Goal: Task Accomplishment & Management: Use online tool/utility

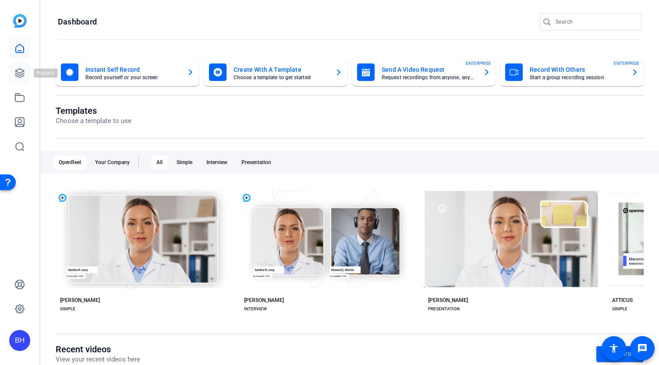
click at [22, 72] on icon at bounding box center [19, 73] width 9 height 9
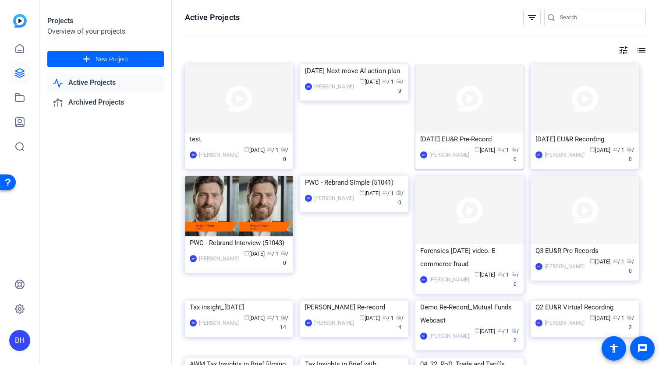
click at [469, 119] on img at bounding box center [469, 98] width 108 height 68
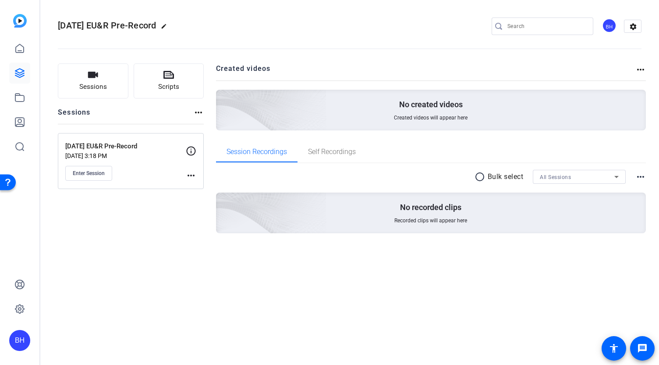
click at [190, 176] on mat-icon "more_horiz" at bounding box center [191, 175] width 11 height 11
click at [196, 188] on span "Edit Session" at bounding box center [213, 188] width 40 height 11
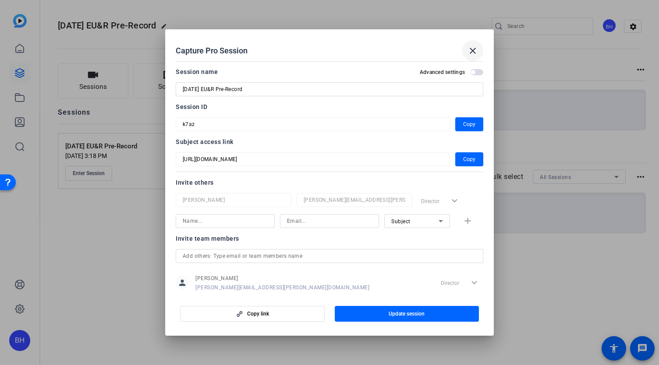
click at [473, 48] on mat-icon "close" at bounding box center [472, 51] width 11 height 11
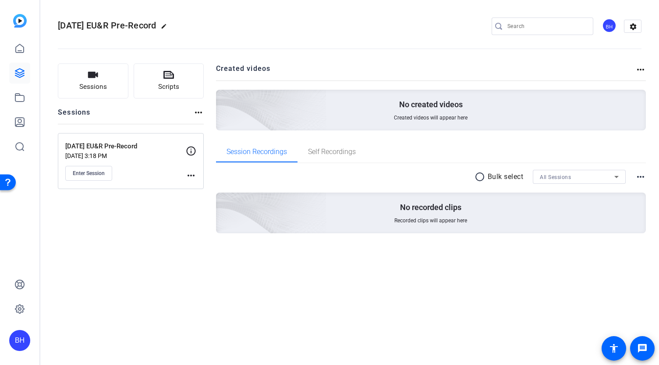
click at [164, 244] on div "Sessions Scripts Sessions more_horiz 9.11.25 EU&R Pre-Record Sep 04, 2025 @ 3:1…" at bounding box center [131, 163] width 146 height 198
click at [90, 172] on span "Enter Session" at bounding box center [89, 173] width 32 height 7
click at [86, 170] on span "Enter Session" at bounding box center [89, 173] width 32 height 7
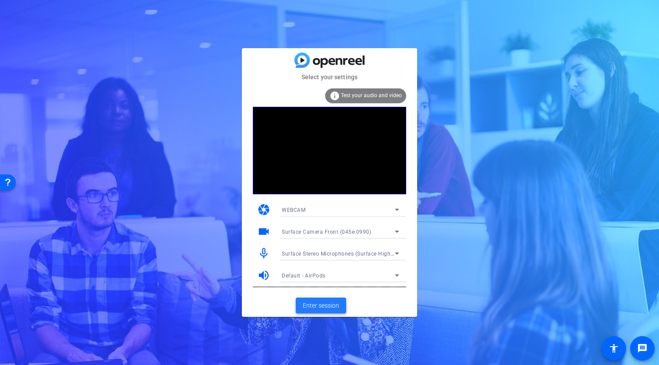
click at [330, 307] on span "Enter session" at bounding box center [321, 305] width 36 height 9
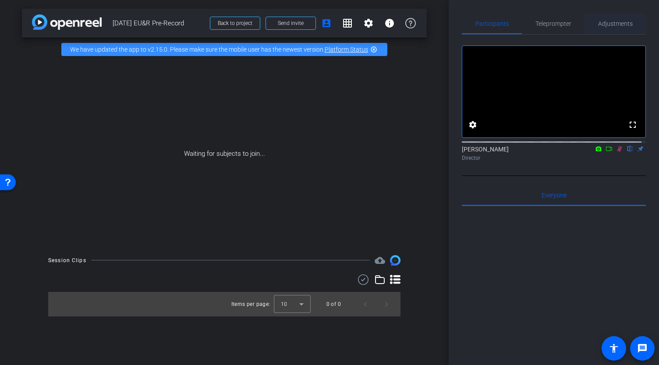
click at [599, 21] on span "Adjustments" at bounding box center [615, 24] width 35 height 6
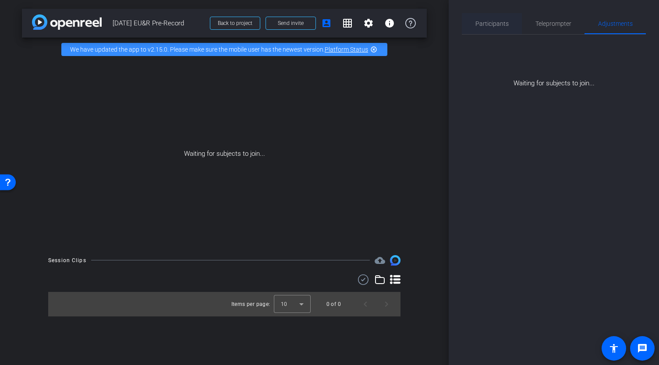
click at [498, 22] on span "Participants" at bounding box center [491, 24] width 33 height 6
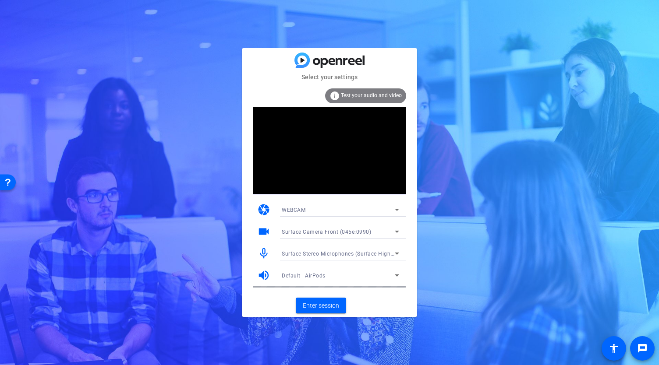
click at [385, 254] on span "Surface Stereo Microphones (Surface High Definition Audio)" at bounding box center [359, 253] width 154 height 7
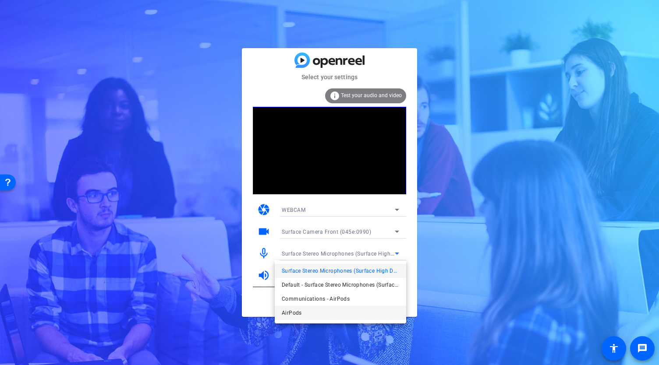
click at [321, 317] on mat-option "AirPods" at bounding box center [340, 313] width 131 height 14
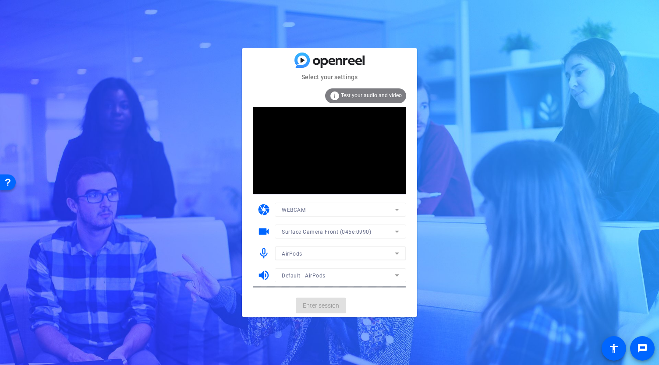
click at [354, 278] on mat-form-field "Default - AirPods" at bounding box center [340, 275] width 131 height 14
click at [325, 307] on span "Enter session" at bounding box center [321, 305] width 36 height 9
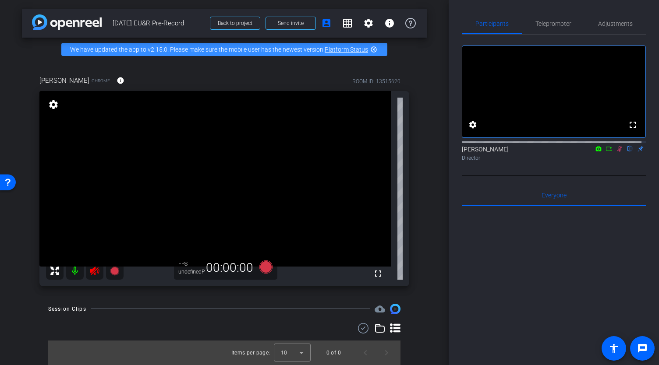
click at [616, 152] on icon at bounding box center [619, 149] width 7 height 6
click at [465, 286] on div at bounding box center [554, 314] width 184 height 217
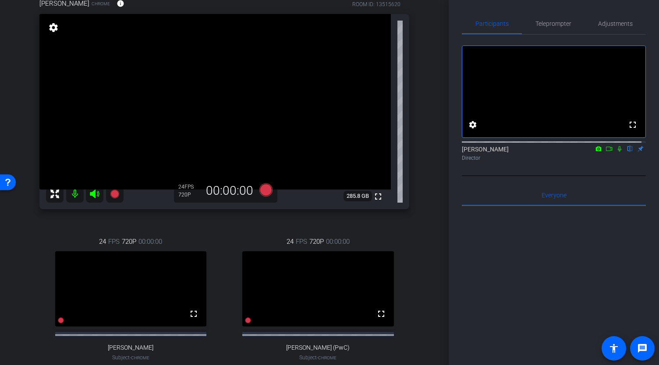
scroll to position [78, 0]
click at [618, 152] on icon at bounding box center [620, 149] width 4 height 6
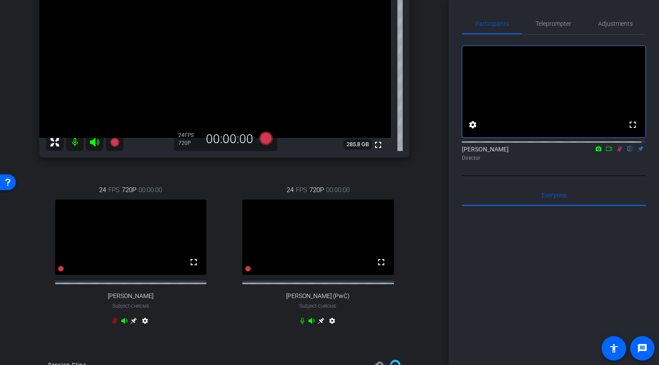
scroll to position [128, 0]
click at [617, 152] on icon at bounding box center [619, 149] width 7 height 6
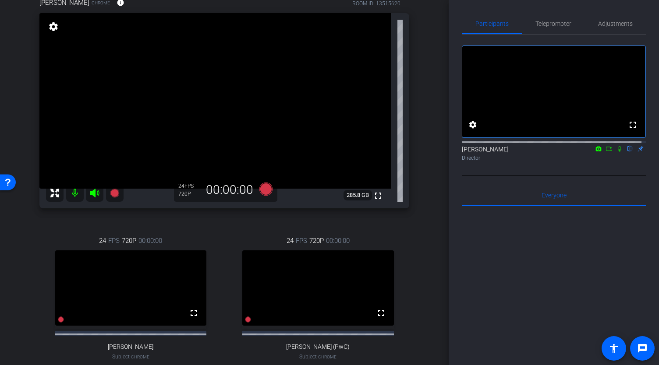
scroll to position [78, 0]
click at [618, 152] on icon at bounding box center [620, 149] width 4 height 6
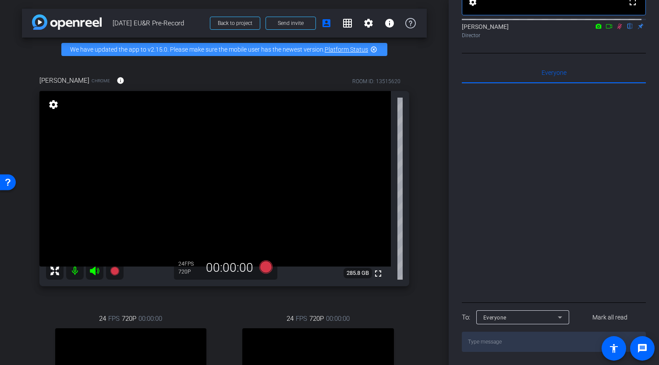
scroll to position [0, 0]
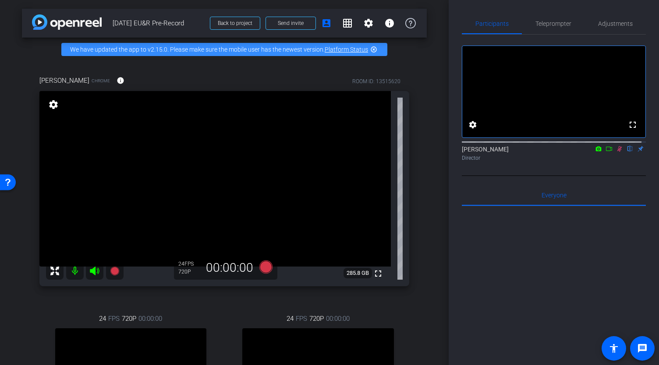
click at [617, 152] on icon at bounding box center [619, 149] width 5 height 6
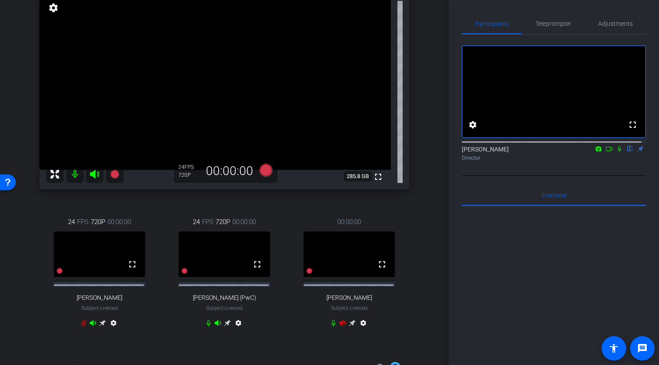
scroll to position [97, 0]
click at [616, 152] on icon at bounding box center [619, 149] width 7 height 6
click at [349, 326] on icon at bounding box center [352, 322] width 7 height 7
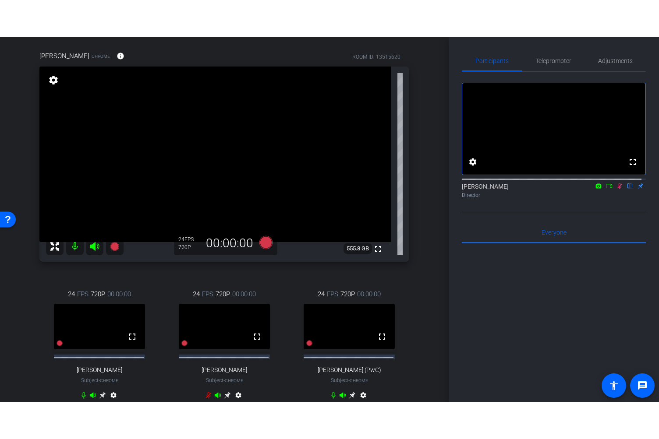
scroll to position [62, 0]
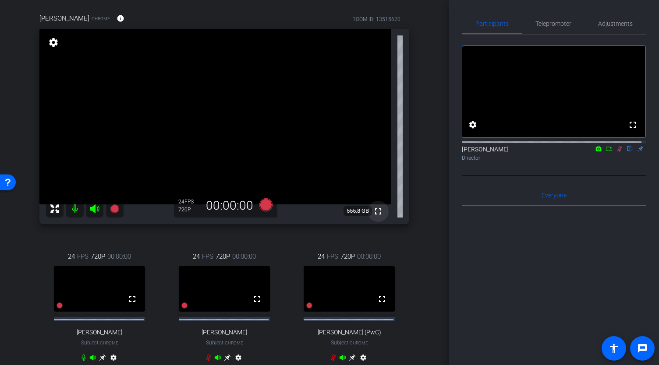
click at [374, 217] on mat-icon "fullscreen" at bounding box center [378, 211] width 11 height 11
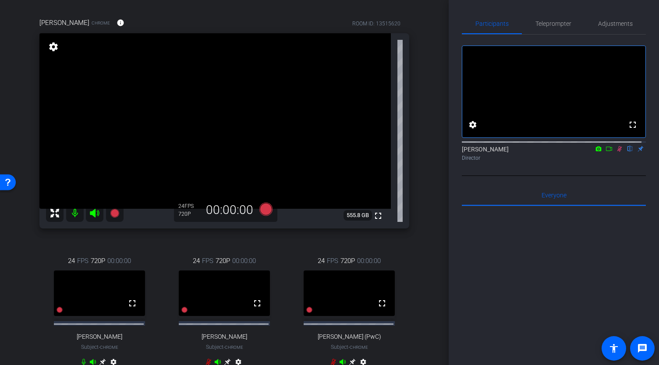
scroll to position [57, 0]
click at [617, 152] on icon at bounding box center [619, 149] width 5 height 6
click at [616, 152] on icon at bounding box center [619, 149] width 7 height 6
click at [605, 152] on icon at bounding box center [608, 149] width 7 height 6
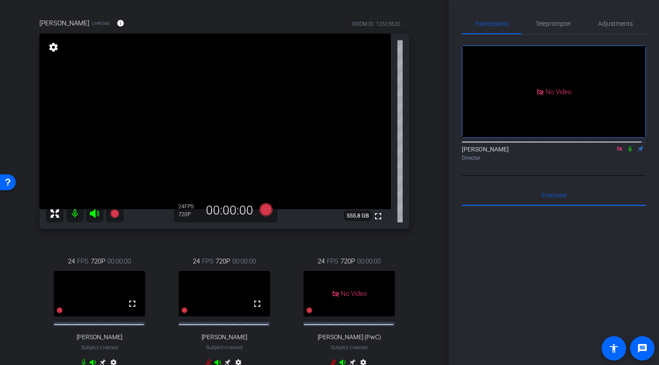
click at [626, 152] on icon at bounding box center [629, 149] width 7 height 6
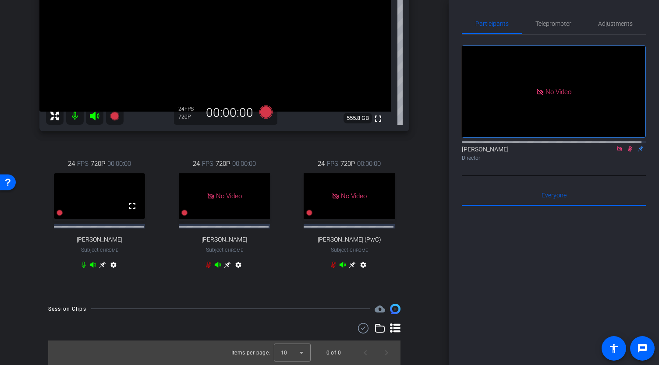
click at [100, 265] on icon at bounding box center [102, 264] width 7 height 7
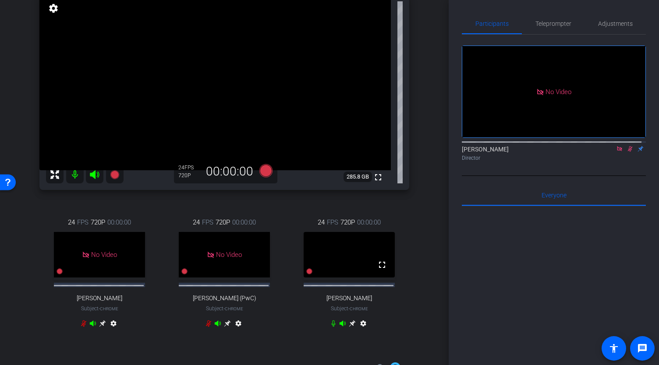
scroll to position [95, 0]
click at [349, 328] on icon at bounding box center [352, 324] width 7 height 7
click at [628, 152] on icon at bounding box center [630, 149] width 5 height 6
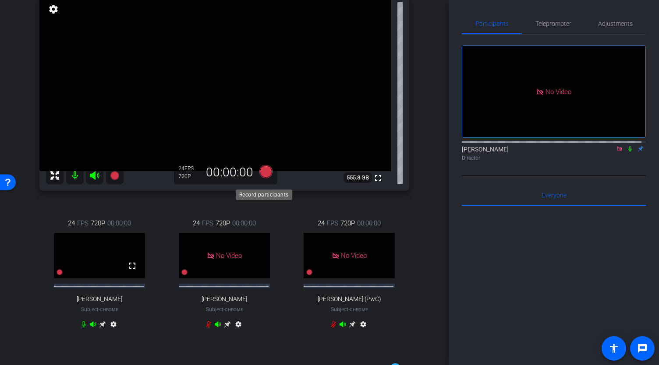
click at [267, 178] on icon at bounding box center [265, 171] width 13 height 13
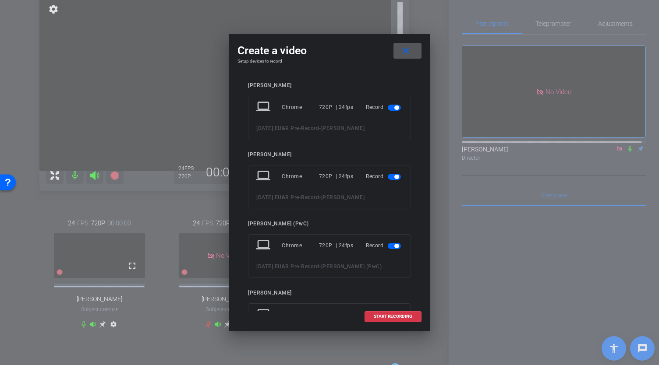
click at [388, 176] on span "button" at bounding box center [394, 177] width 13 height 6
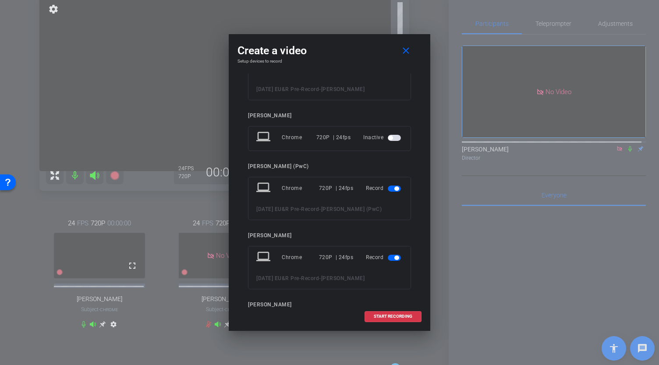
scroll to position [40, 0]
click at [394, 187] on span "button" at bounding box center [396, 187] width 4 height 4
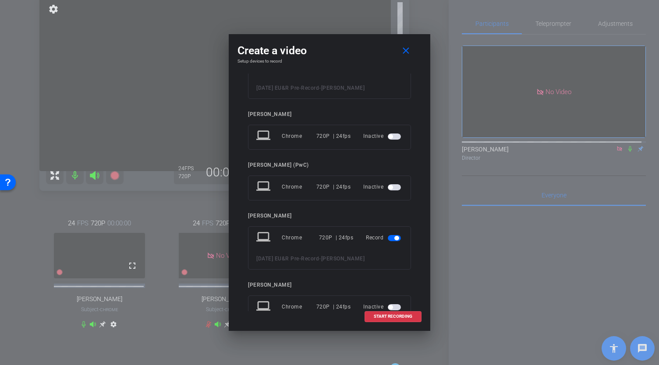
scroll to position [69, 0]
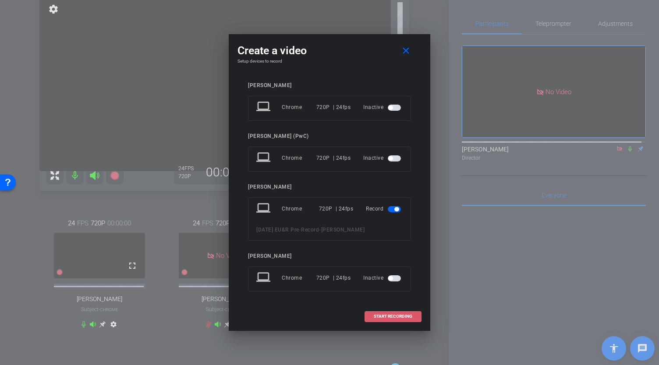
click at [400, 315] on span "START RECORDING" at bounding box center [393, 316] width 39 height 4
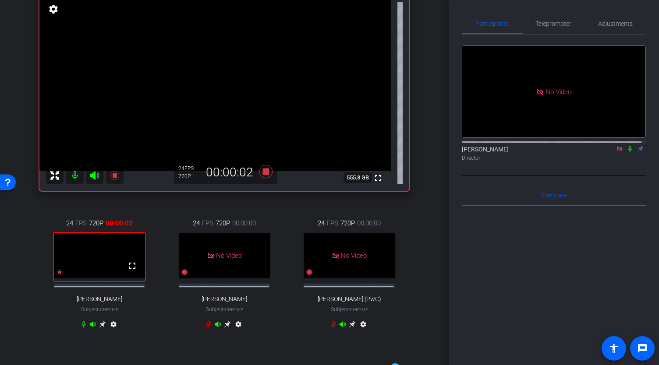
click at [626, 152] on icon at bounding box center [629, 149] width 7 height 6
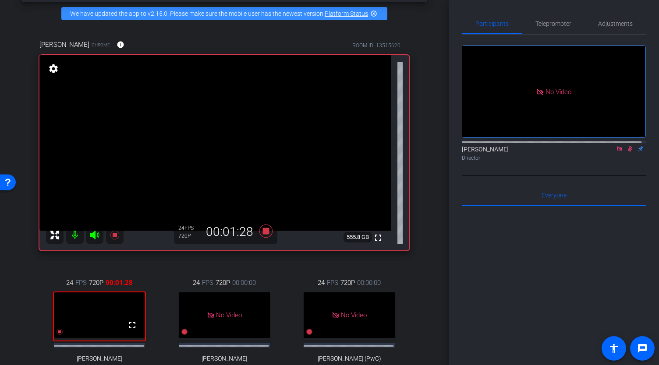
scroll to position [35, 0]
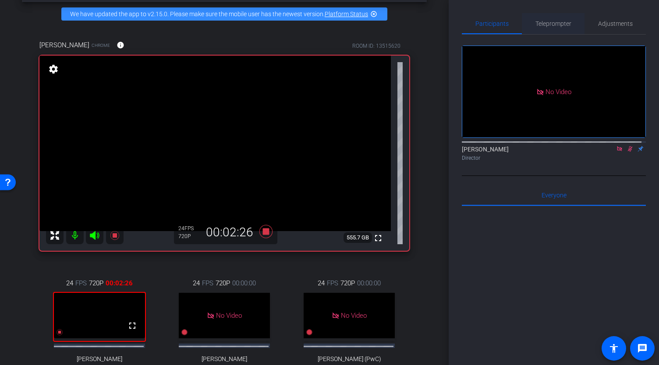
click at [554, 22] on span "Teleprompter" at bounding box center [553, 24] width 36 height 6
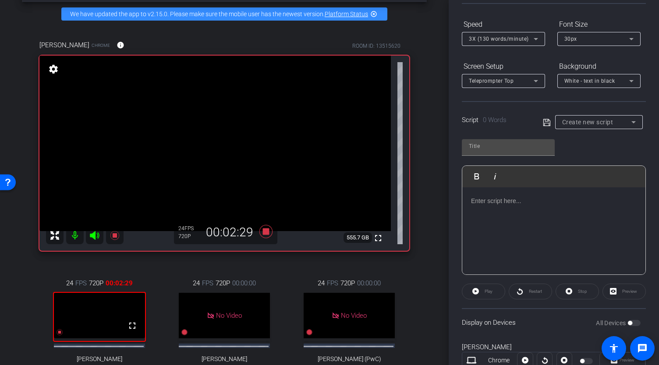
scroll to position [0, 0]
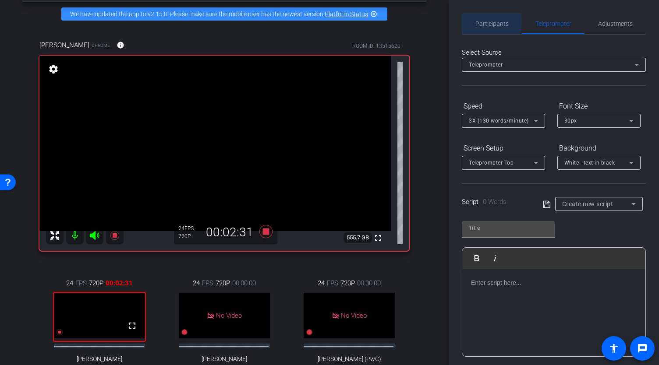
click at [484, 21] on span "Participants" at bounding box center [491, 24] width 33 height 6
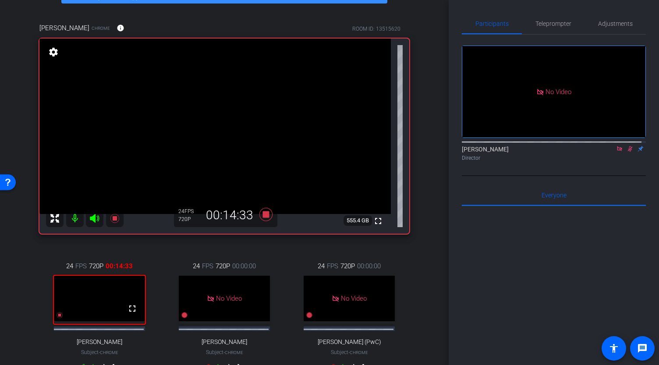
scroll to position [53, 0]
click at [483, 240] on div at bounding box center [554, 314] width 184 height 217
click at [598, 21] on span "Adjustments" at bounding box center [615, 24] width 35 height 6
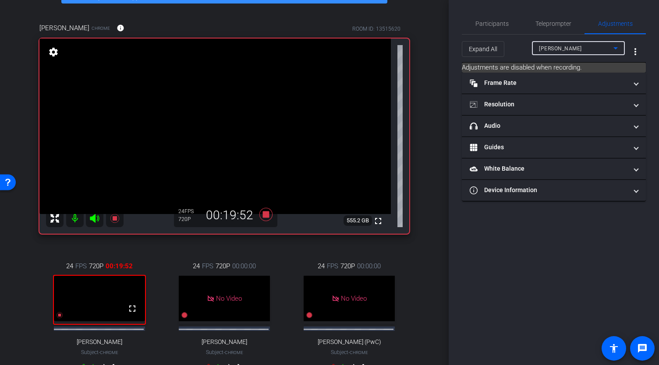
click at [605, 47] on div "Lucas Carpenter" at bounding box center [576, 48] width 74 height 11
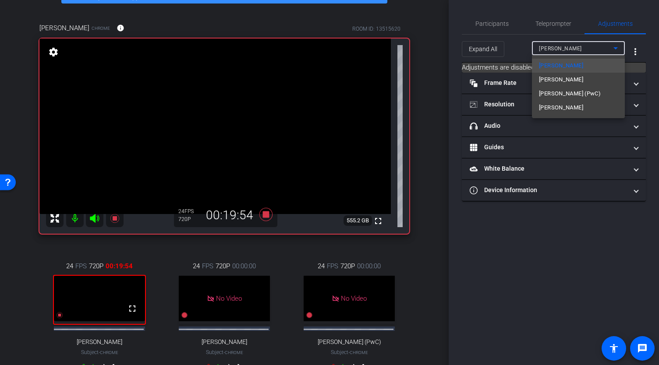
click at [562, 262] on div at bounding box center [329, 182] width 659 height 365
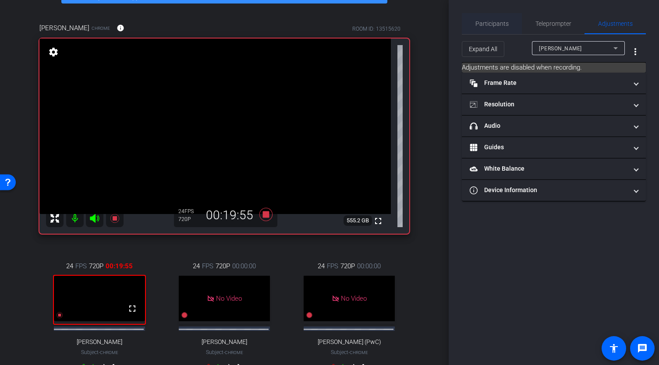
click at [506, 21] on span "Participants" at bounding box center [491, 24] width 33 height 6
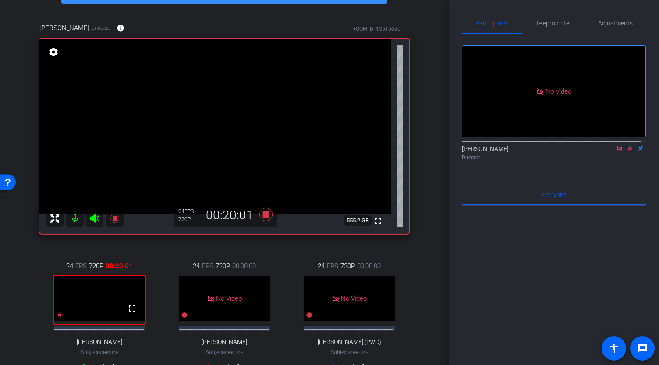
scroll to position [0, 0]
click at [609, 22] on span "Adjustments" at bounding box center [615, 24] width 35 height 6
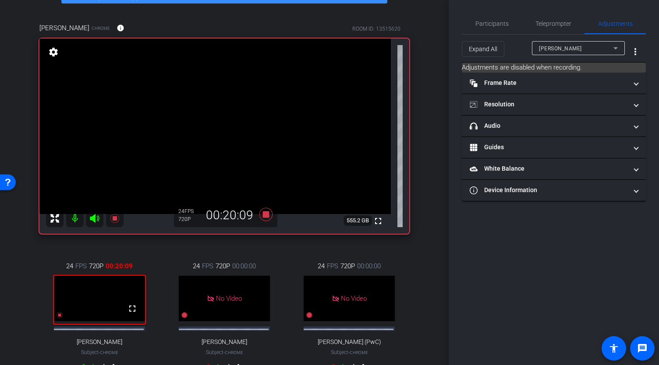
click at [618, 49] on icon at bounding box center [615, 48] width 11 height 11
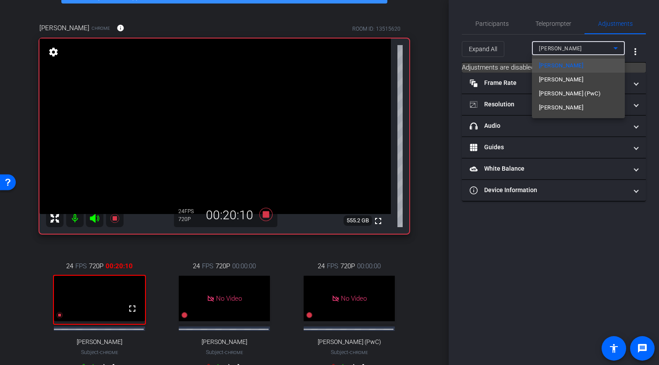
click at [618, 49] on div at bounding box center [329, 182] width 659 height 365
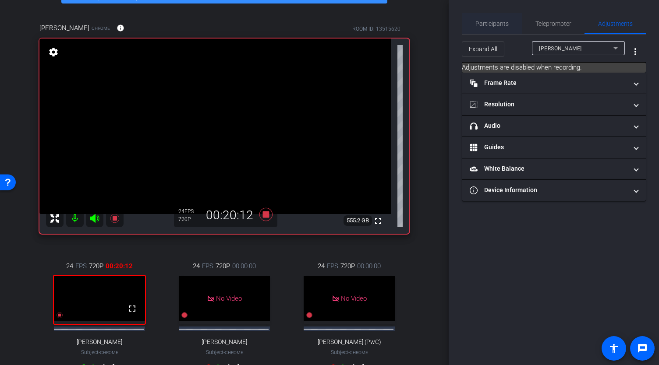
click at [504, 25] on span "Participants" at bounding box center [491, 24] width 33 height 6
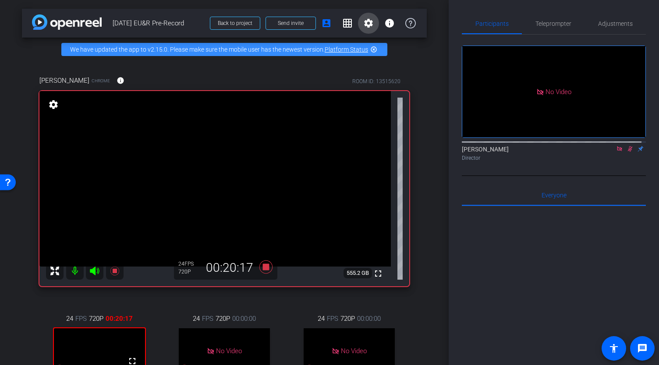
click at [365, 24] on mat-icon "settings" at bounding box center [368, 23] width 11 height 11
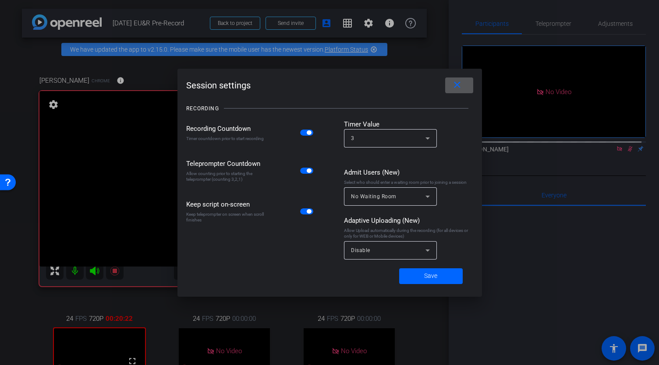
click at [456, 88] on mat-icon "close" at bounding box center [457, 85] width 11 height 11
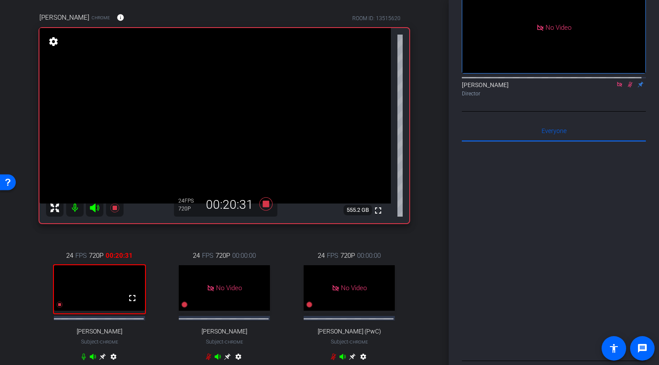
scroll to position [64, 0]
click at [628, 82] on icon at bounding box center [630, 85] width 5 height 6
click at [263, 210] on icon at bounding box center [265, 203] width 13 height 13
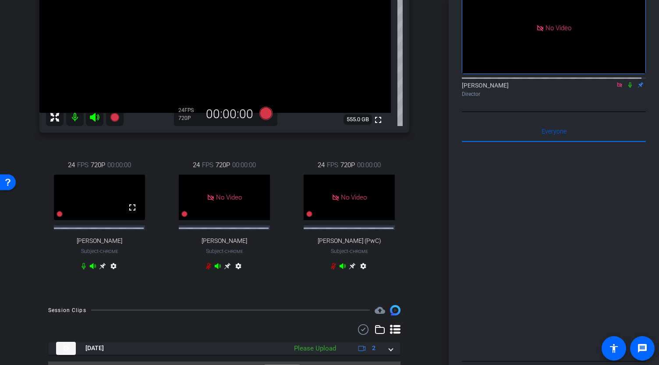
scroll to position [187, 0]
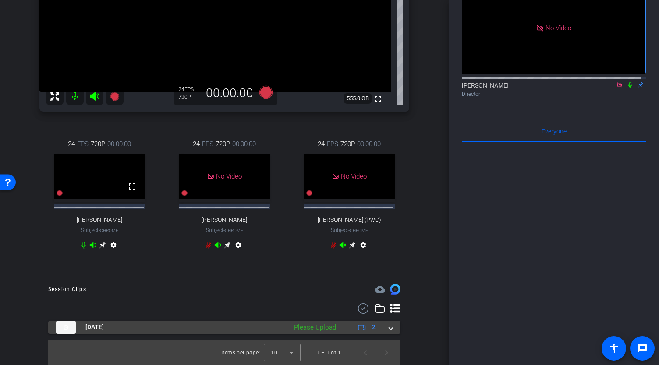
click at [389, 328] on span at bounding box center [391, 327] width 4 height 9
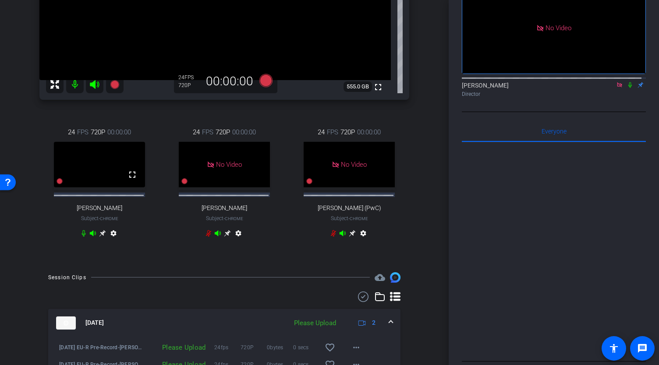
scroll to position [249, 0]
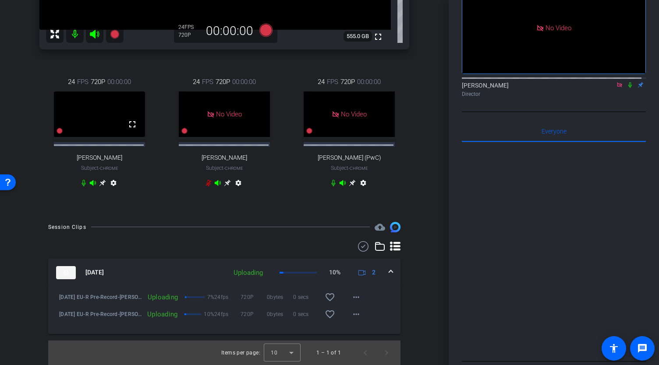
click at [626, 82] on icon at bounding box center [629, 85] width 7 height 6
click at [486, 156] on div at bounding box center [554, 250] width 184 height 217
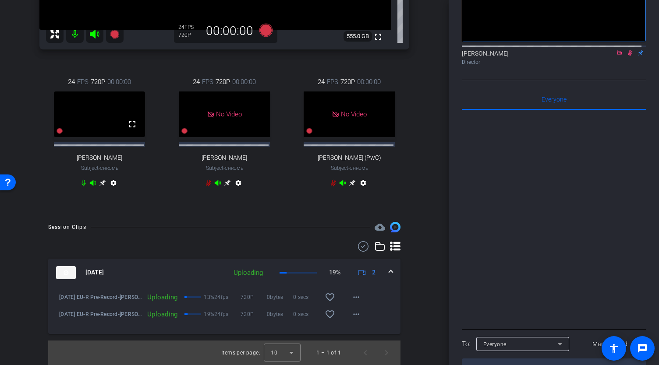
click at [497, 359] on textarea at bounding box center [554, 369] width 184 height 20
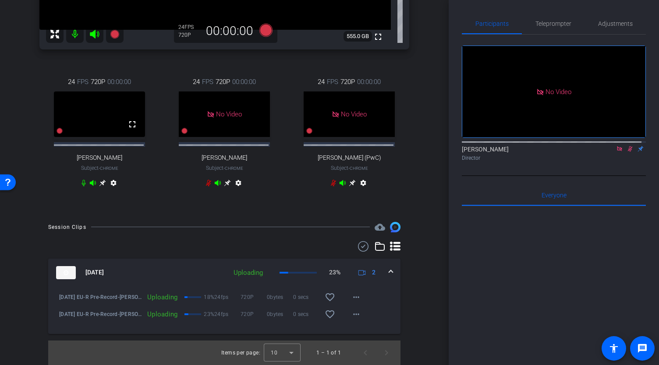
scroll to position [0, 0]
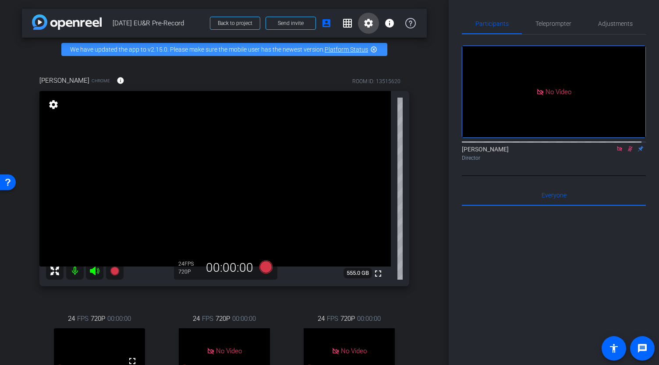
click at [364, 24] on mat-icon "settings" at bounding box center [368, 23] width 11 height 11
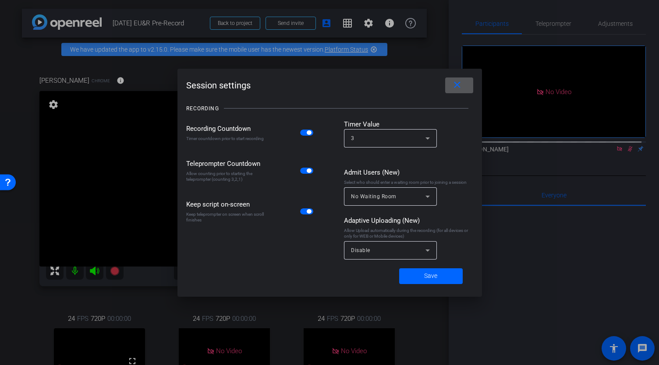
click at [462, 87] on mat-icon "close" at bounding box center [457, 85] width 11 height 11
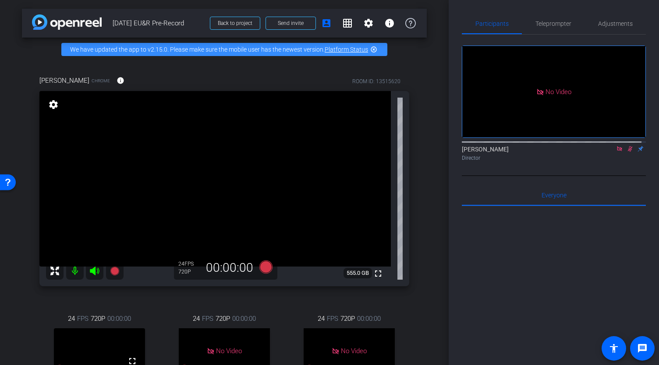
click at [626, 146] on icon at bounding box center [629, 149] width 7 height 6
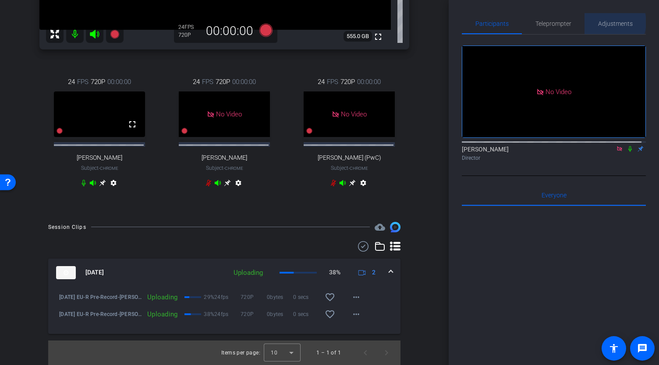
click at [606, 22] on span "Adjustments" at bounding box center [615, 24] width 35 height 6
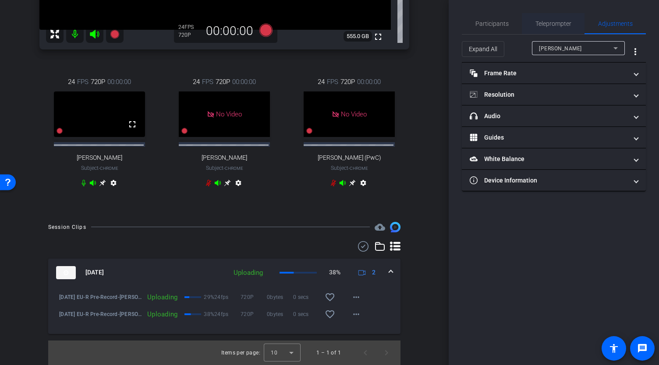
click at [541, 26] on span "Teleprompter" at bounding box center [553, 24] width 36 height 6
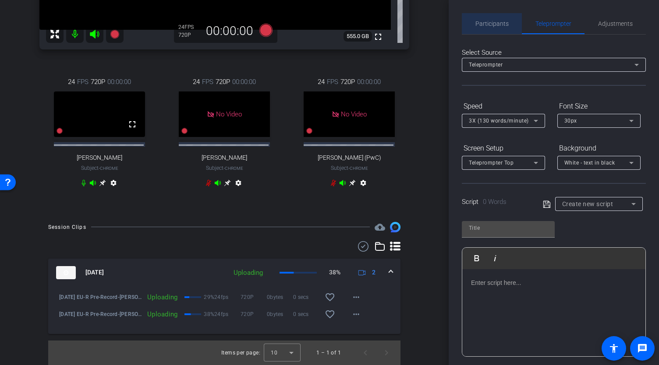
click at [503, 25] on span "Participants" at bounding box center [491, 24] width 33 height 6
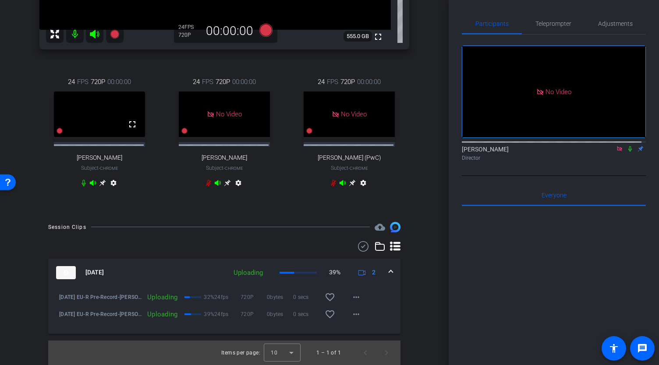
click at [616, 146] on icon at bounding box center [619, 149] width 7 height 6
click at [471, 130] on mat-icon "settings" at bounding box center [472, 125] width 11 height 11
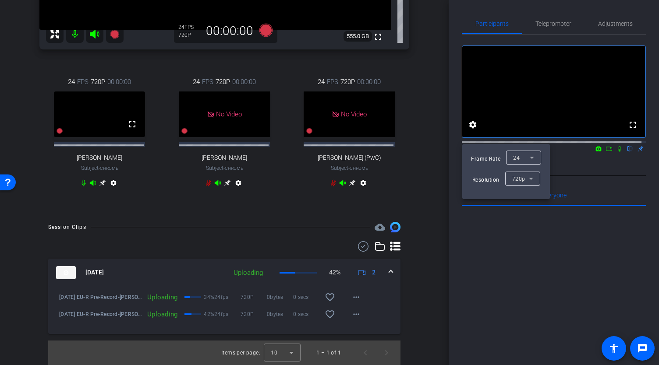
click at [589, 139] on div at bounding box center [329, 182] width 659 height 365
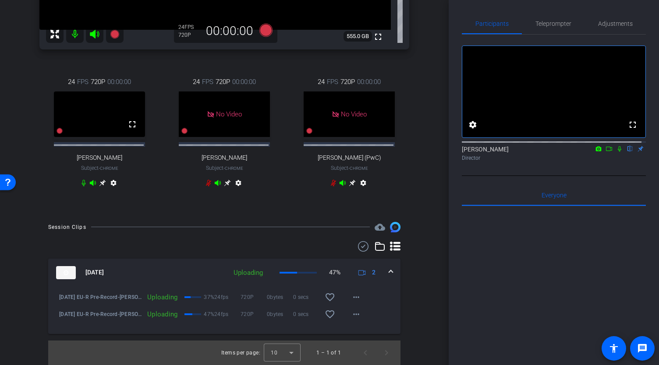
click at [595, 152] on icon at bounding box center [598, 149] width 7 height 6
click at [612, 172] on div at bounding box center [329, 182] width 659 height 365
click at [625, 152] on mat-icon "flip" at bounding box center [630, 149] width 11 height 8
click at [470, 130] on mat-icon "settings" at bounding box center [472, 125] width 11 height 11
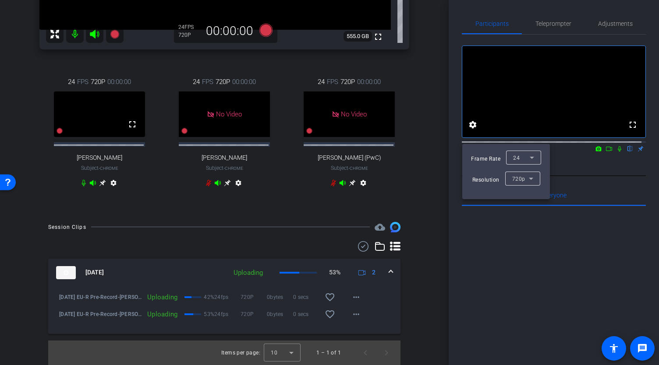
click at [602, 130] on div at bounding box center [329, 182] width 659 height 365
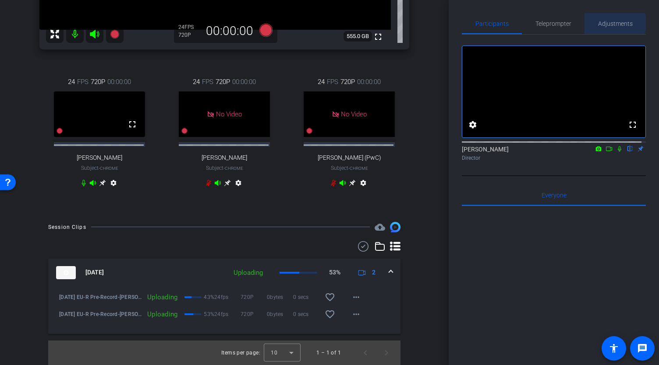
click at [608, 23] on span "Adjustments" at bounding box center [615, 24] width 35 height 6
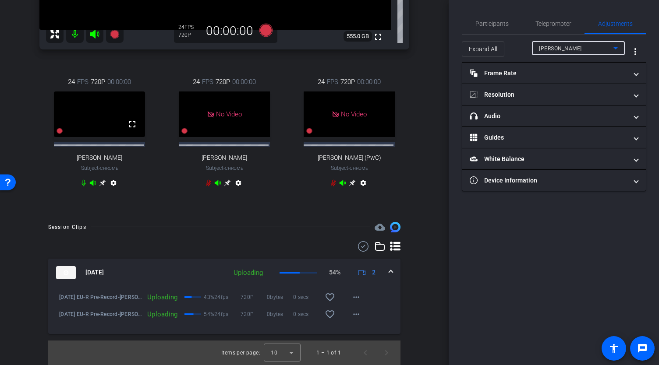
click at [556, 50] on span "Lucas Carpenter" at bounding box center [560, 49] width 43 height 6
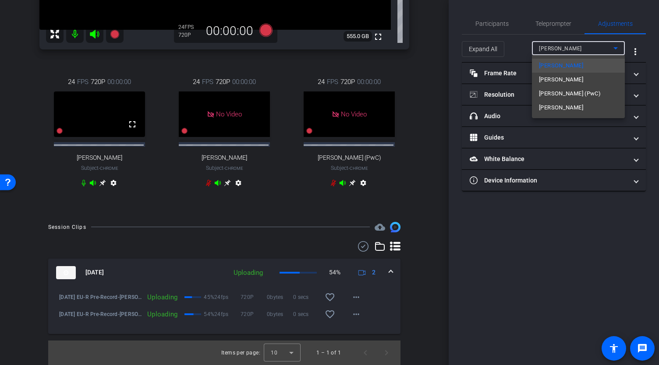
click at [563, 235] on div at bounding box center [329, 182] width 659 height 365
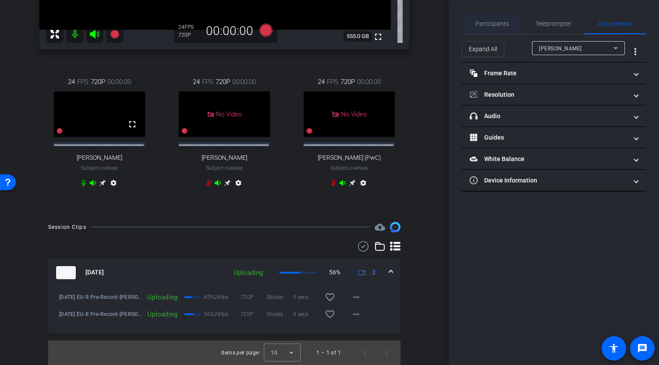
click at [496, 17] on span "Participants" at bounding box center [491, 23] width 33 height 21
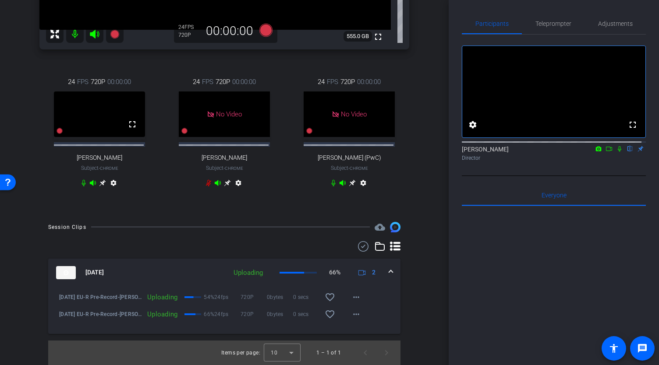
scroll to position [131, 0]
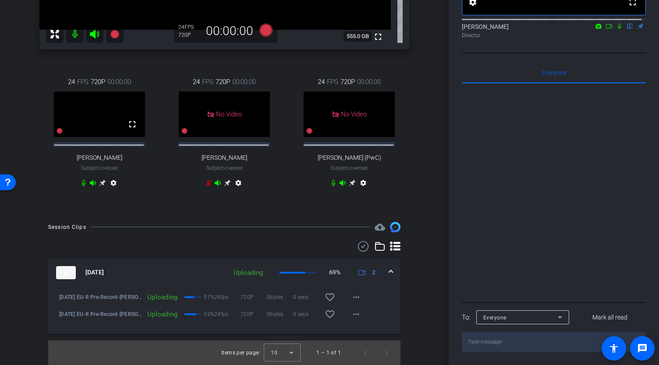
click at [489, 342] on textarea at bounding box center [554, 342] width 184 height 20
type textarea "L"
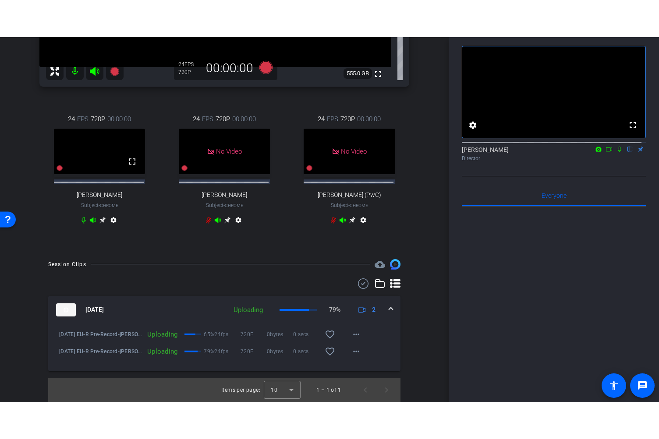
scroll to position [0, 0]
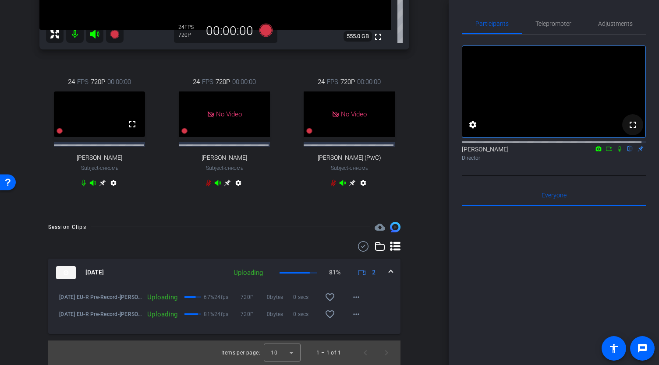
click at [630, 130] on mat-icon "fullscreen" at bounding box center [632, 125] width 11 height 11
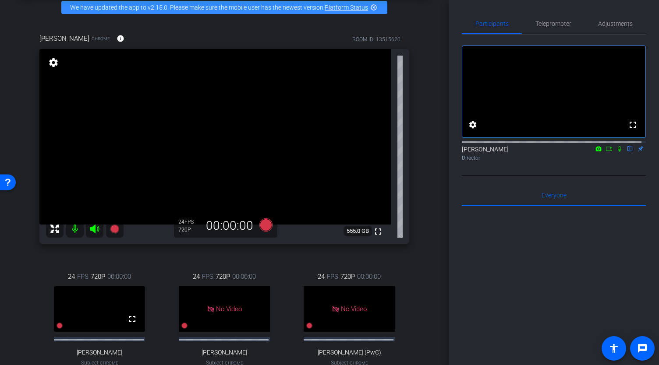
scroll to position [42, 0]
click at [54, 68] on mat-icon "settings" at bounding box center [53, 62] width 12 height 11
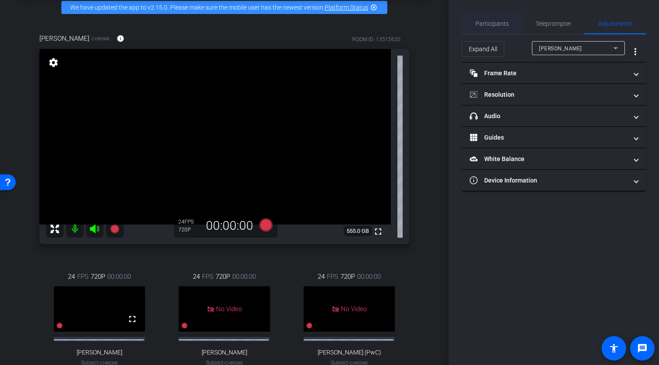
click at [498, 26] on span "Participants" at bounding box center [491, 24] width 33 height 6
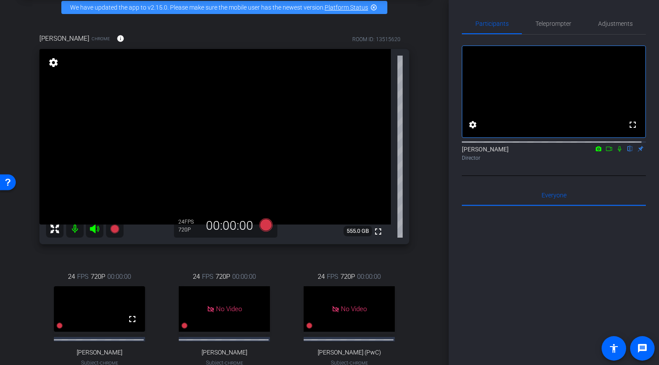
scroll to position [131, 0]
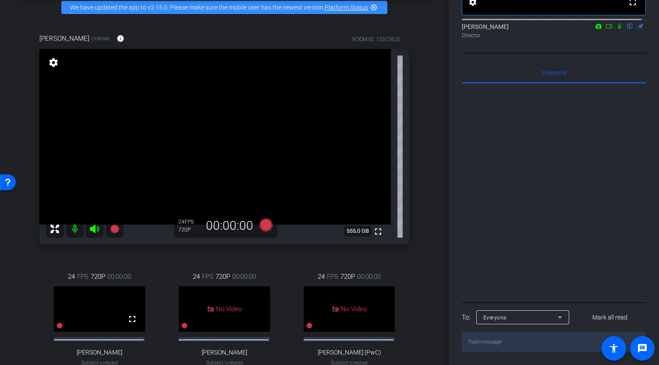
click at [509, 342] on textarea at bounding box center [554, 342] width 184 height 20
type textarea "s"
type textarea "S"
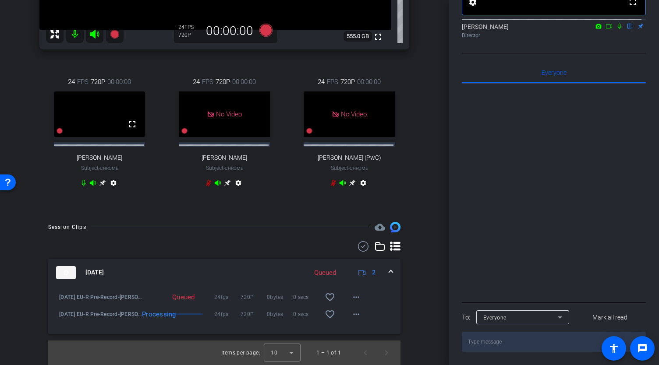
click at [498, 332] on div at bounding box center [522, 330] width 93 height 10
click at [492, 338] on textarea at bounding box center [554, 342] width 184 height 20
type textarea "standby"
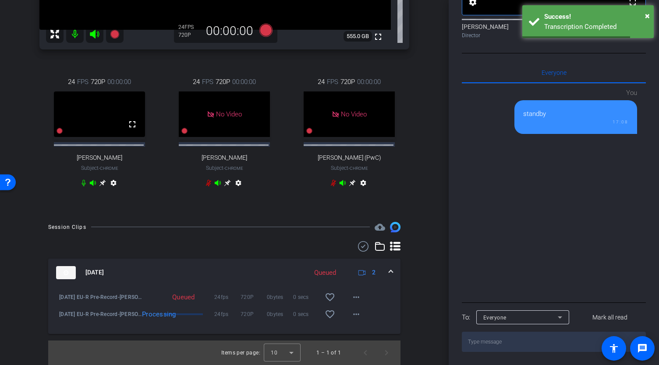
scroll to position [0, 0]
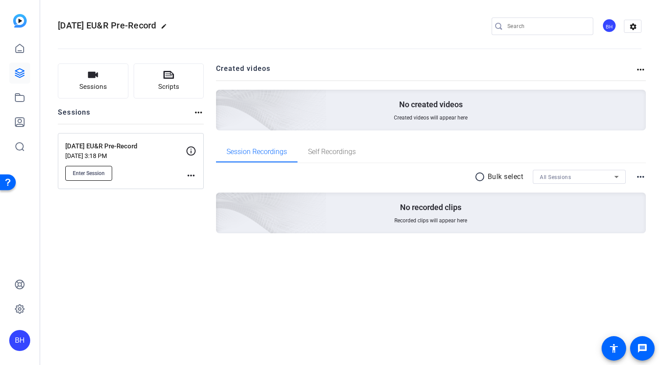
click at [98, 166] on button "Enter Session" at bounding box center [88, 173] width 47 height 15
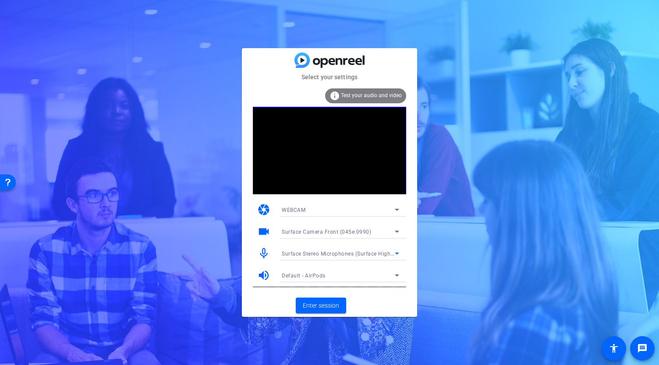
click at [356, 255] on span "Surface Stereo Microphones (Surface High Definition Audio)" at bounding box center [359, 253] width 154 height 7
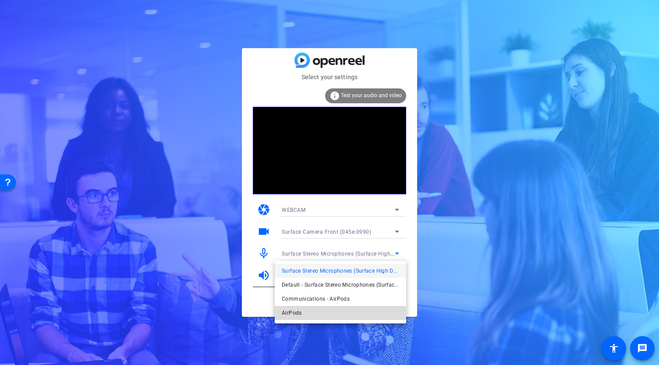
click at [313, 313] on mat-option "AirPods" at bounding box center [340, 313] width 131 height 14
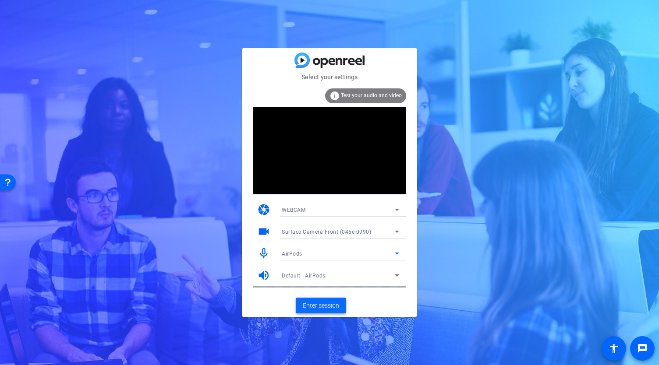
click at [327, 302] on span "Enter session" at bounding box center [321, 305] width 36 height 9
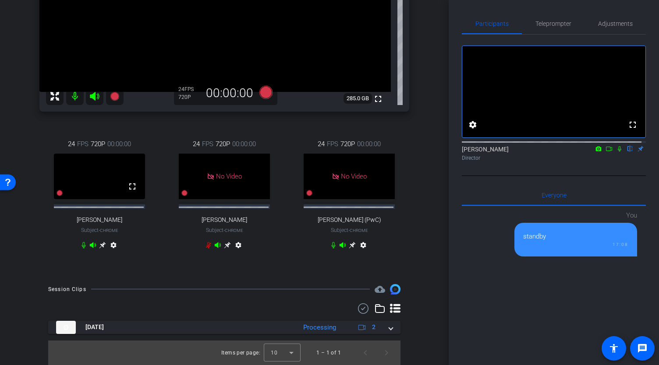
scroll to position [201, 0]
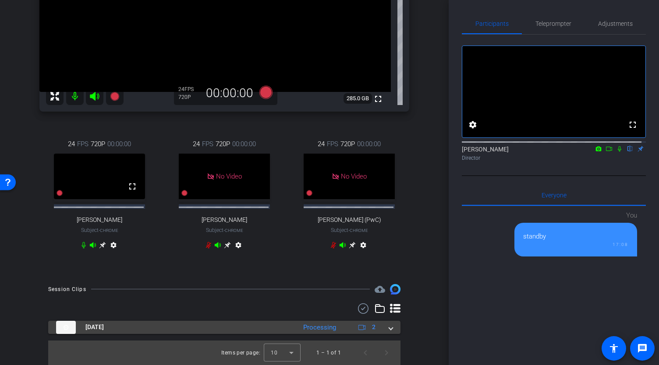
click at [389, 327] on span at bounding box center [391, 327] width 4 height 9
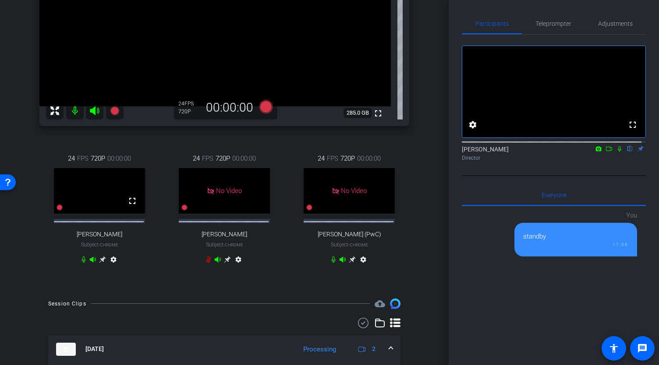
scroll to position [54, 0]
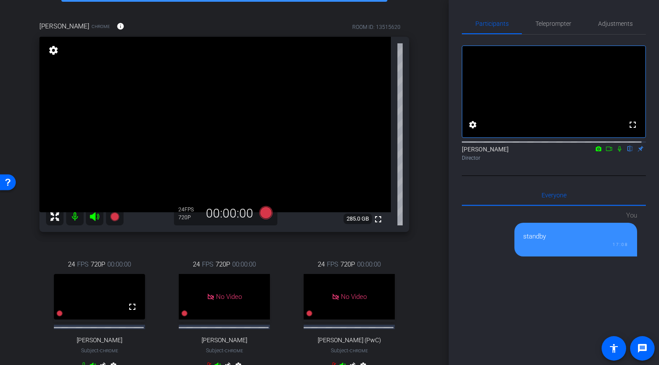
click at [605, 152] on icon at bounding box center [608, 149] width 7 height 6
click at [265, 219] on icon at bounding box center [265, 212] width 13 height 13
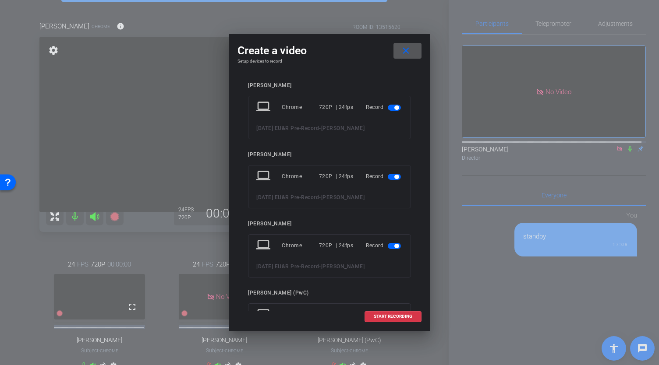
click at [388, 178] on span "button" at bounding box center [394, 177] width 13 height 6
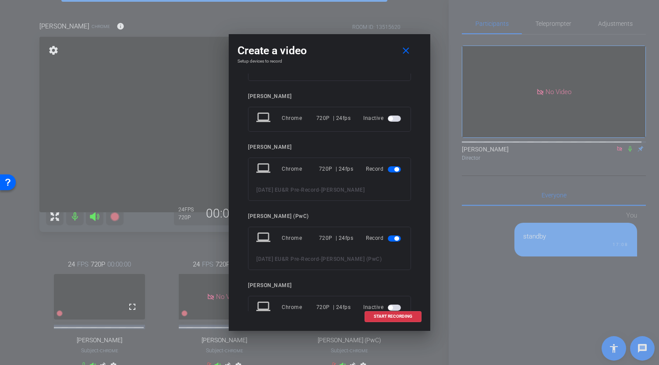
scroll to position [59, 0]
click at [390, 169] on span "button" at bounding box center [394, 169] width 13 height 6
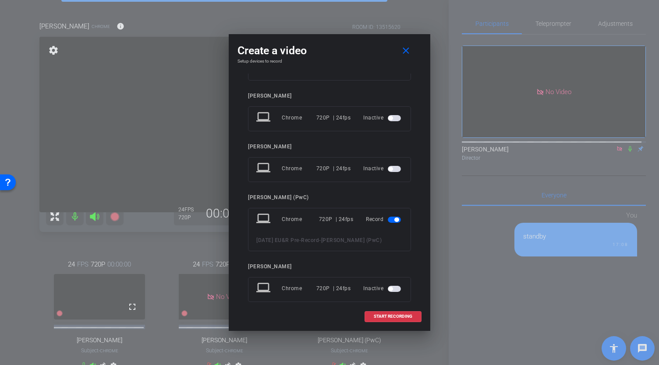
click at [392, 221] on span "button" at bounding box center [394, 220] width 13 height 6
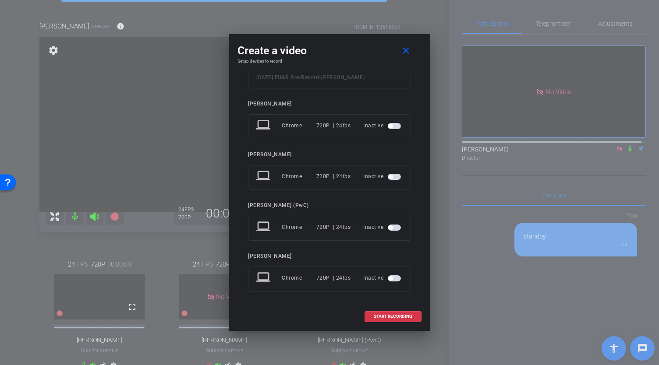
scroll to position [0, 0]
click at [388, 178] on span "button" at bounding box center [390, 177] width 4 height 4
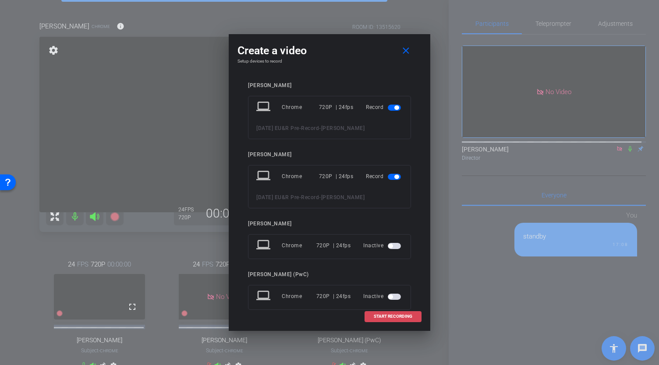
click at [389, 316] on span "START RECORDING" at bounding box center [393, 316] width 39 height 4
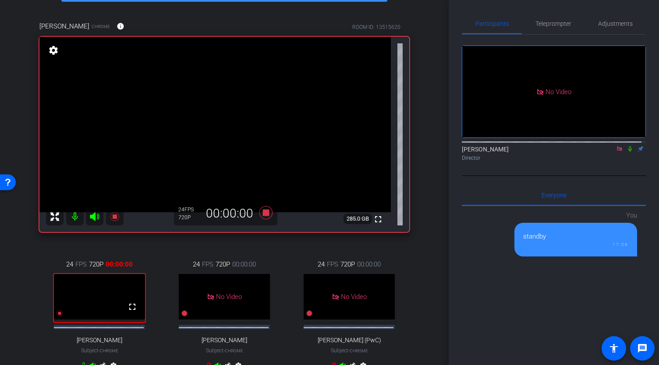
click at [628, 152] on icon at bounding box center [630, 149] width 4 height 6
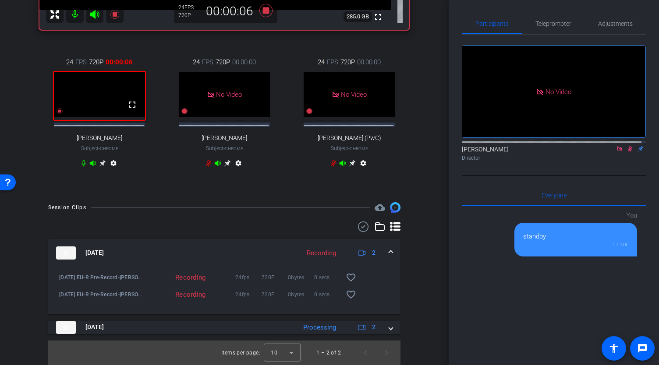
scroll to position [284, 0]
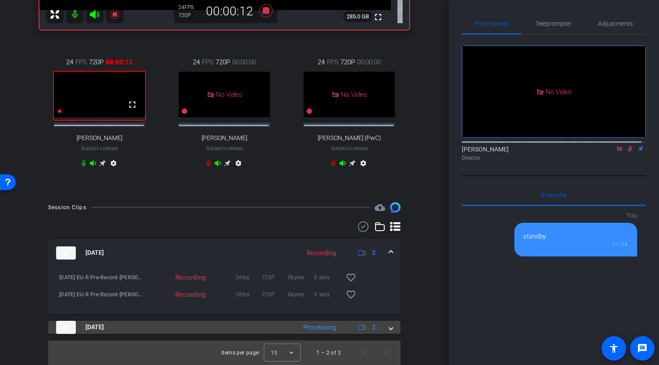
click at [389, 329] on span at bounding box center [391, 327] width 4 height 9
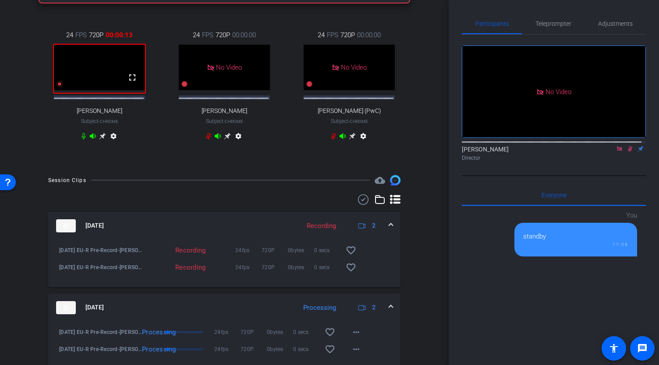
scroll to position [346, 0]
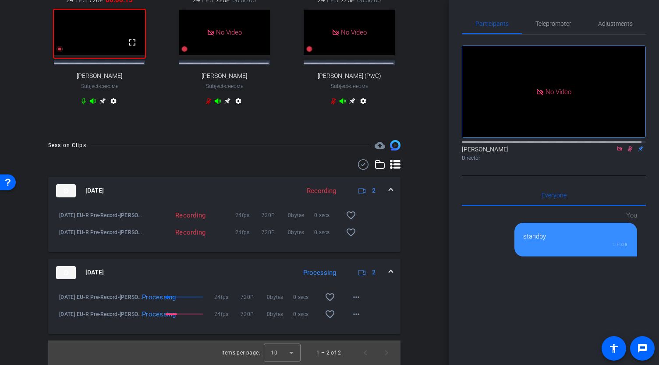
click at [389, 269] on span at bounding box center [391, 272] width 4 height 9
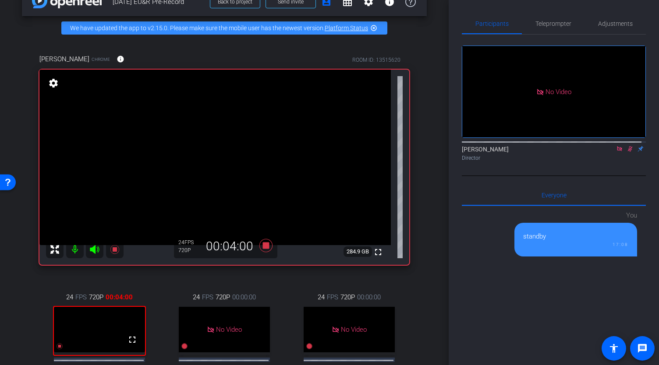
scroll to position [0, 0]
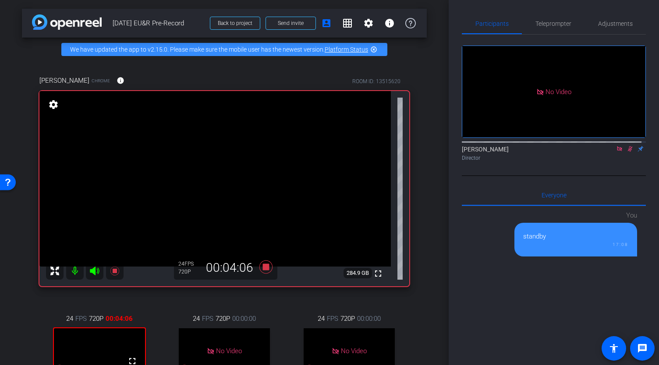
click at [616, 152] on icon at bounding box center [619, 149] width 7 height 6
click at [265, 273] on icon at bounding box center [265, 266] width 13 height 13
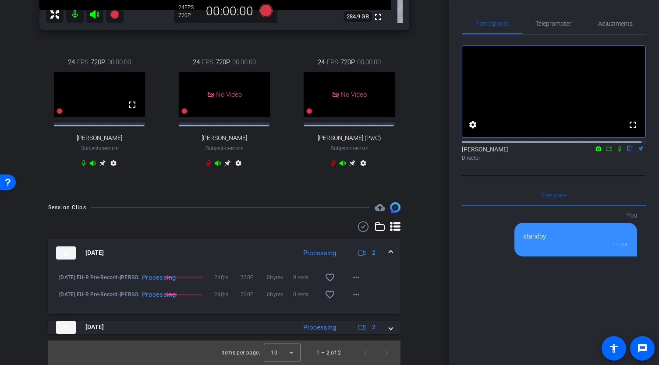
scroll to position [284, 0]
click at [616, 152] on icon at bounding box center [619, 149] width 7 height 6
click at [605, 152] on icon at bounding box center [608, 149] width 7 height 6
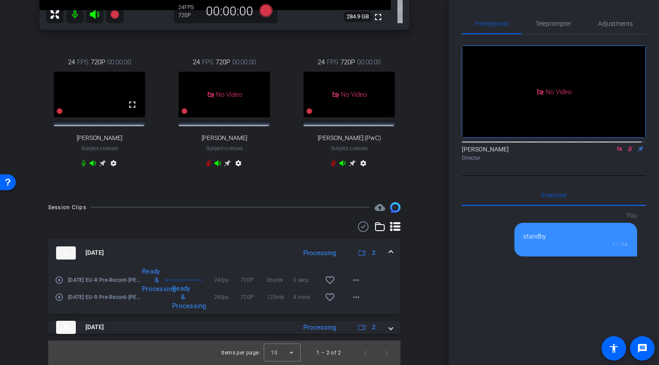
click at [626, 152] on icon at bounding box center [629, 149] width 7 height 6
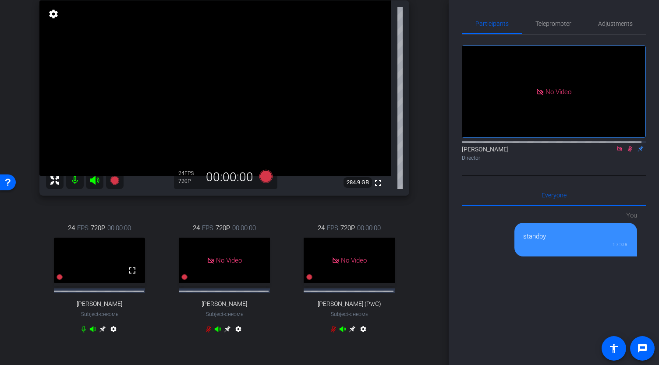
scroll to position [131, 0]
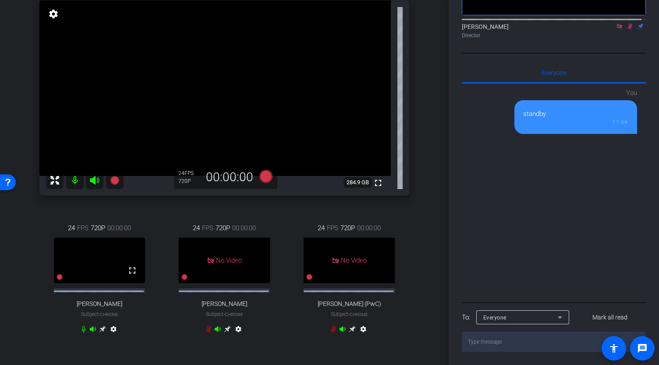
click at [506, 342] on textarea at bounding box center [554, 342] width 184 height 20
type textarea "All set, team - thank you!"
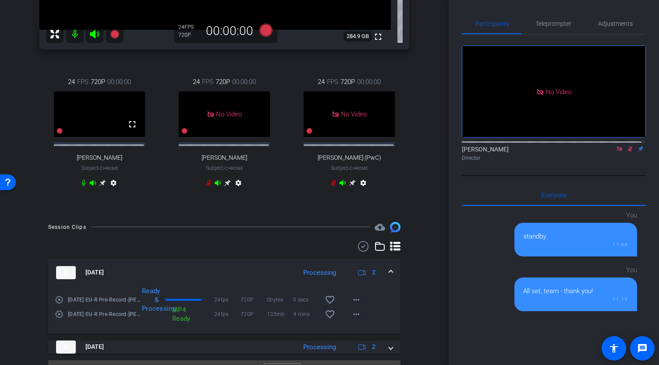
scroll to position [284, 0]
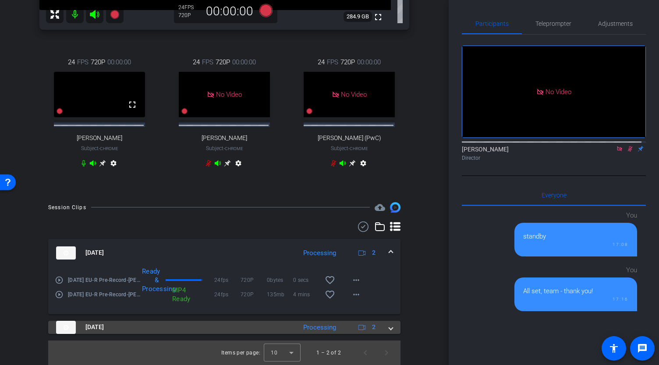
click at [389, 328] on span at bounding box center [391, 327] width 4 height 9
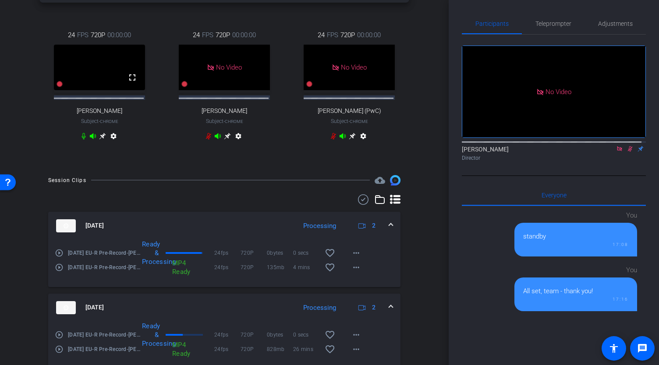
scroll to position [346, 0]
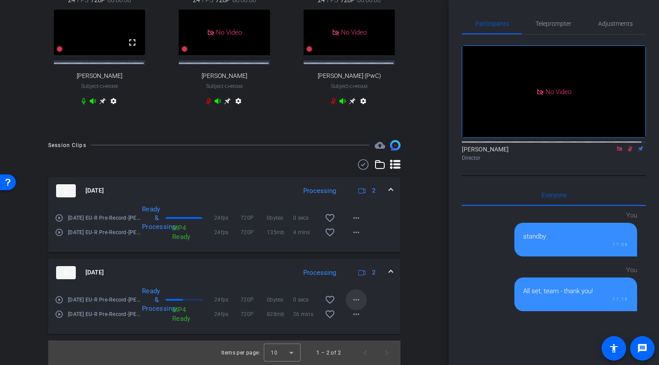
click at [351, 298] on mat-icon "more_horiz" at bounding box center [356, 300] width 11 height 11
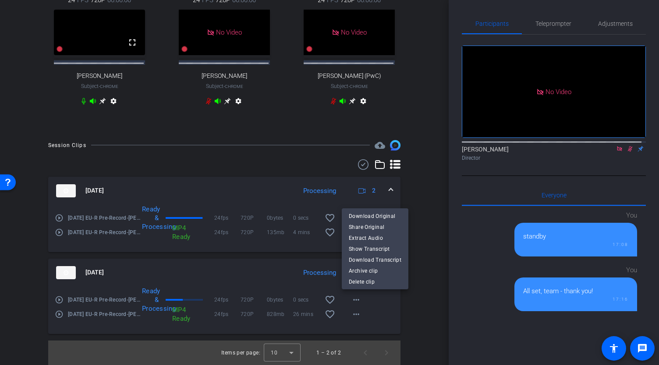
click at [352, 314] on div at bounding box center [329, 182] width 659 height 365
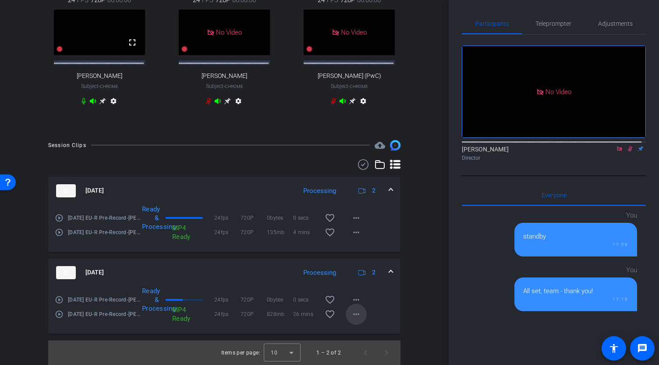
click at [352, 314] on mat-icon "more_horiz" at bounding box center [356, 314] width 11 height 11
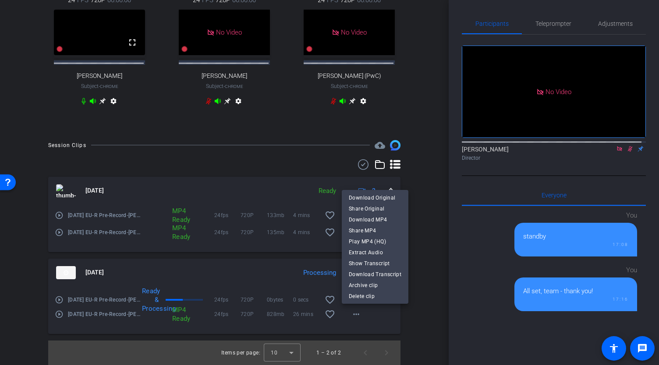
click at [375, 319] on div at bounding box center [329, 182] width 659 height 365
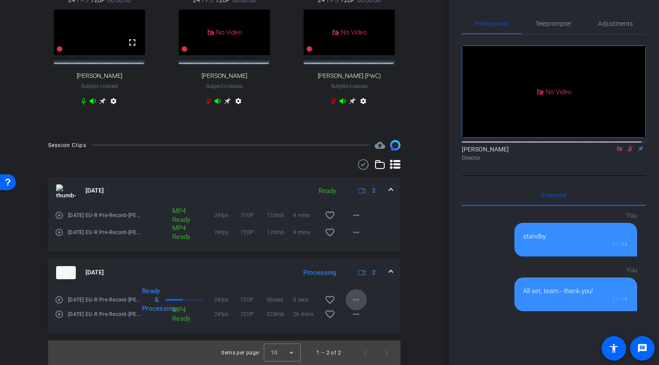
click at [352, 300] on mat-icon "more_horiz" at bounding box center [356, 300] width 11 height 11
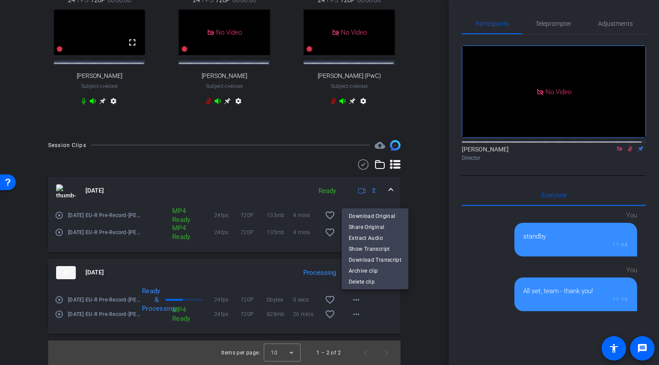
click at [406, 321] on div at bounding box center [329, 182] width 659 height 365
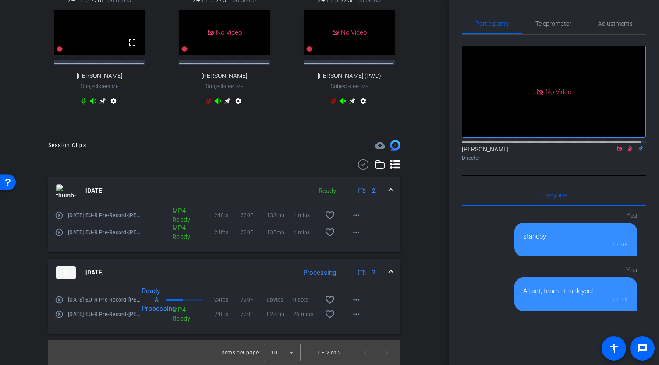
click at [59, 297] on mat-icon "play_circle_outline" at bounding box center [59, 300] width 9 height 9
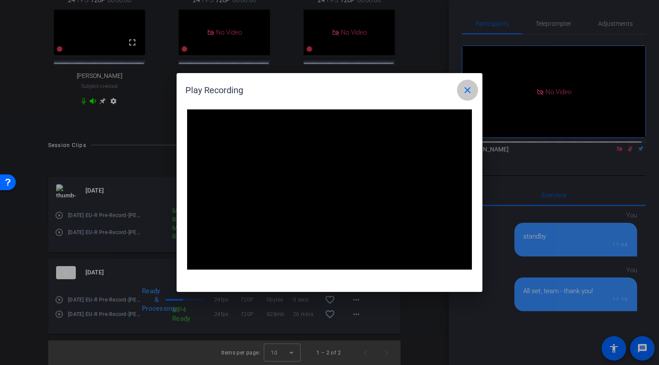
click at [469, 89] on mat-icon "close" at bounding box center [467, 90] width 11 height 11
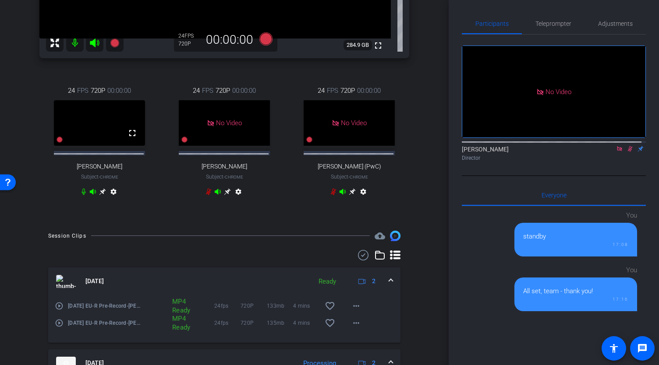
scroll to position [223, 0]
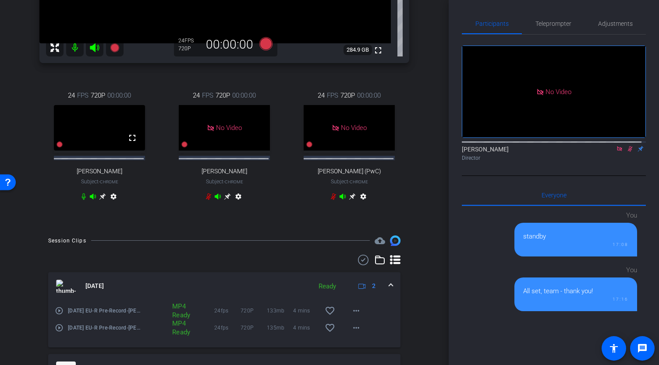
click at [626, 152] on icon at bounding box center [629, 149] width 7 height 6
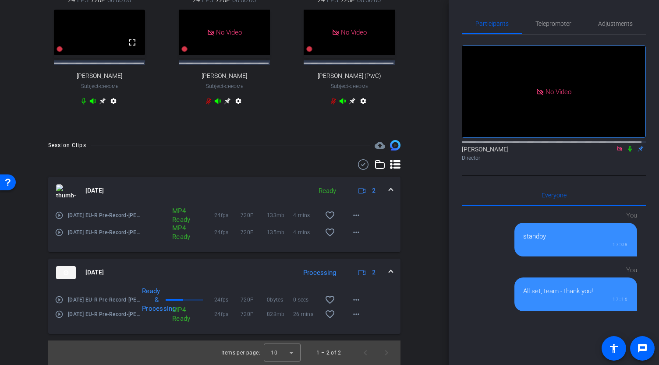
scroll to position [346, 0]
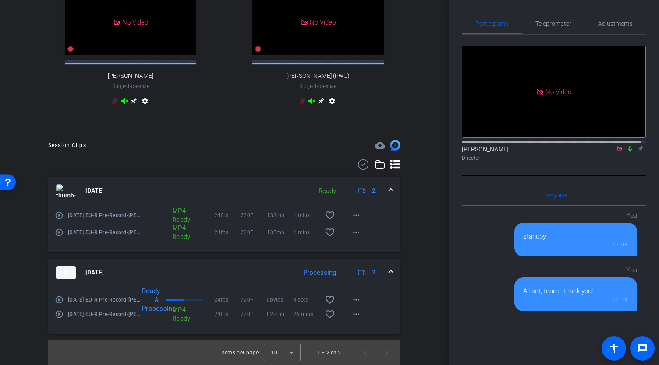
click at [628, 152] on icon at bounding box center [630, 149] width 4 height 6
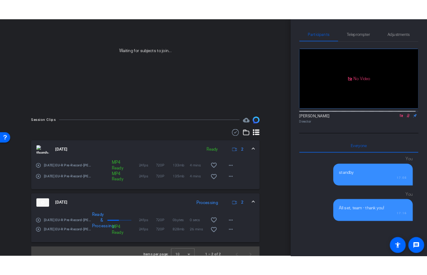
scroll to position [122, 0]
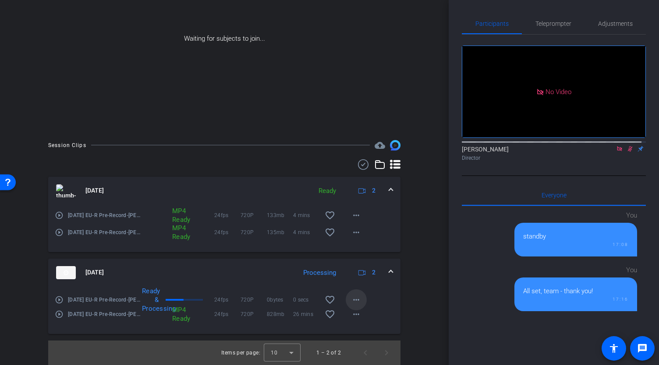
click at [355, 298] on mat-icon "more_horiz" at bounding box center [356, 300] width 11 height 11
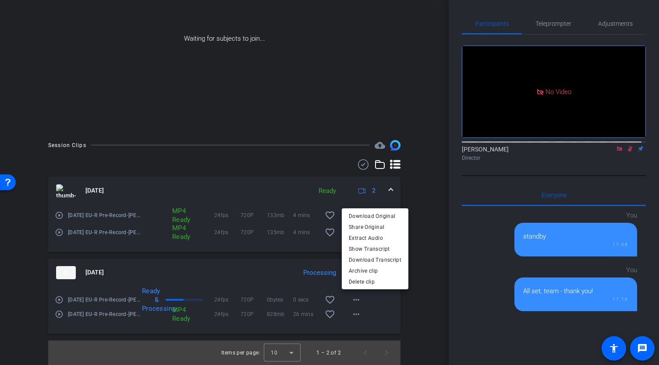
click at [410, 316] on div at bounding box center [329, 182] width 659 height 365
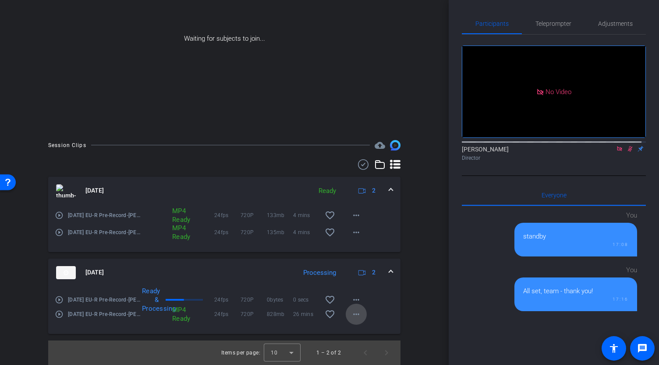
click at [352, 314] on mat-icon "more_horiz" at bounding box center [356, 314] width 11 height 11
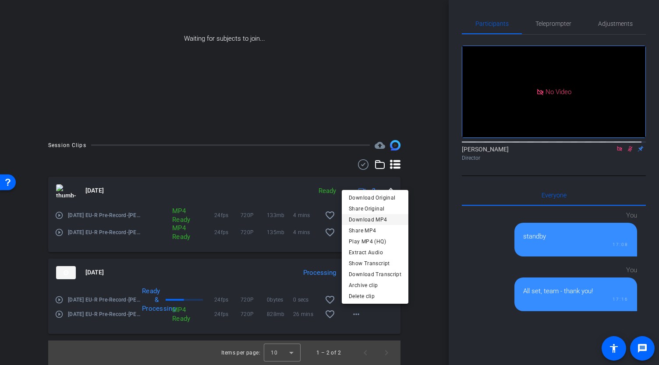
click at [380, 219] on span "Download MP4" at bounding box center [375, 220] width 53 height 11
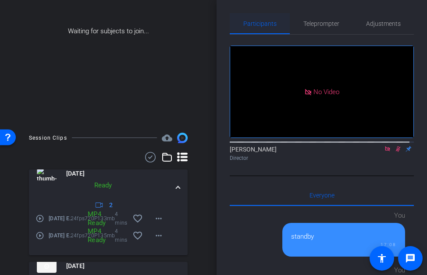
scroll to position [115, 0]
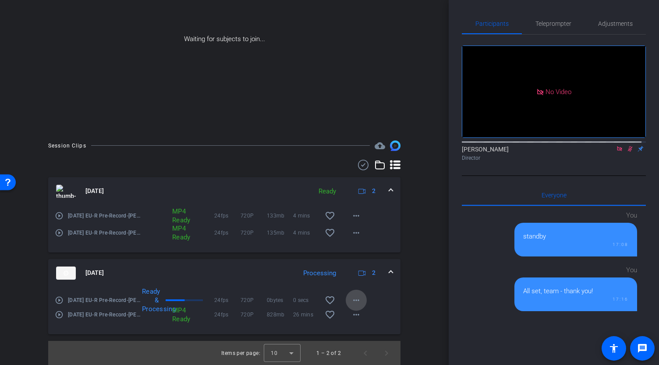
click at [351, 306] on mat-icon "more_horiz" at bounding box center [356, 300] width 11 height 11
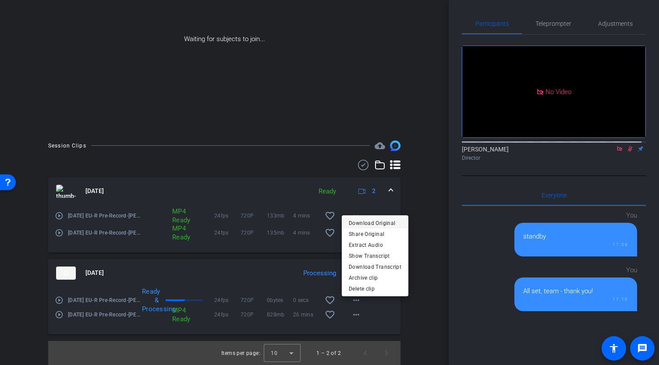
click at [378, 221] on span "Download Original" at bounding box center [375, 223] width 53 height 11
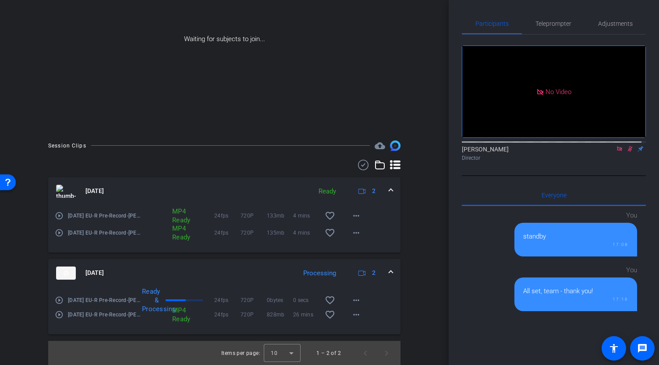
click at [147, 302] on div "Ready & Processing" at bounding box center [150, 300] width 25 height 26
click at [150, 308] on div "Ready & Processing" at bounding box center [150, 300] width 25 height 26
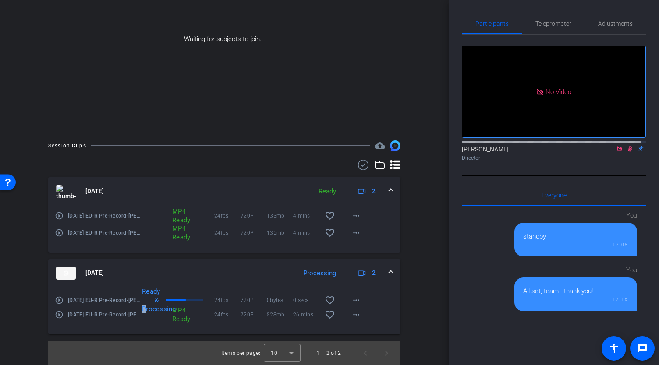
click at [150, 308] on div "Ready & Processing" at bounding box center [150, 300] width 25 height 26
click at [57, 305] on mat-icon "play_circle_outline" at bounding box center [59, 300] width 9 height 9
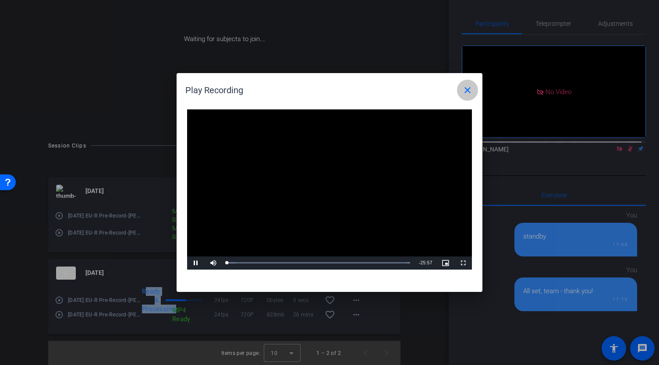
click at [465, 91] on mat-icon "close" at bounding box center [467, 90] width 11 height 11
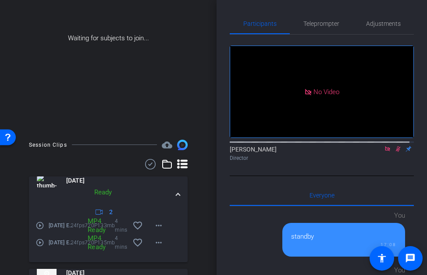
scroll to position [108, 0]
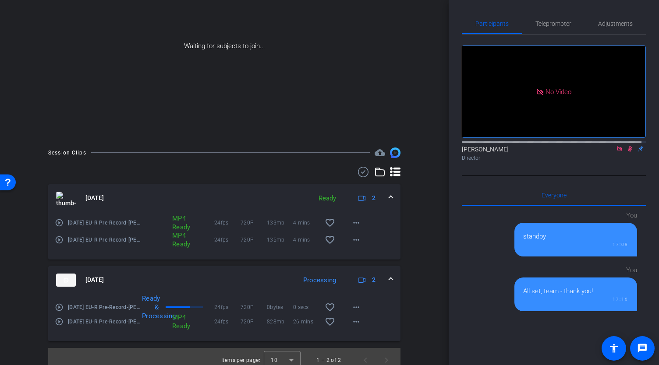
click at [414, 286] on div "Session Clips cloud_upload Sep 11, 2025 Ready 2 play_circle_outline 9.11.25 EU-…" at bounding box center [224, 260] width 405 height 225
click at [354, 228] on mat-icon "more_horiz" at bounding box center [356, 223] width 11 height 11
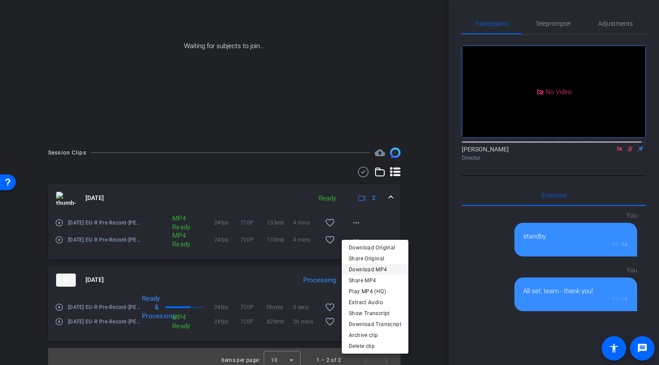
click at [381, 272] on span "Download MP4" at bounding box center [375, 270] width 53 height 11
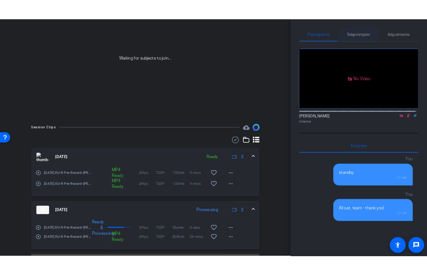
scroll to position [101, 0]
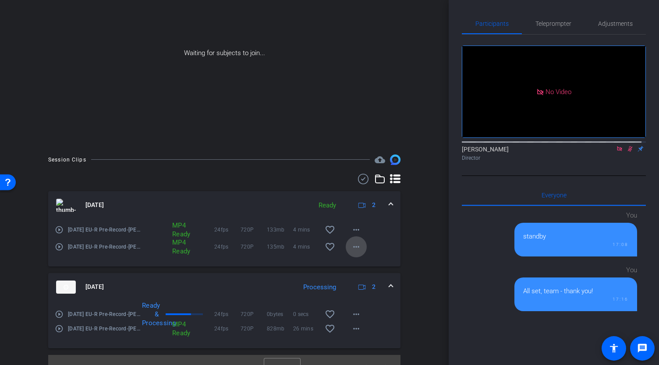
click at [351, 252] on mat-icon "more_horiz" at bounding box center [356, 247] width 11 height 11
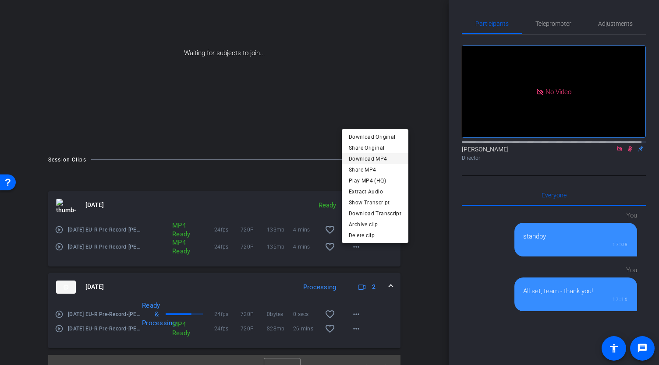
click at [367, 159] on span "Download MP4" at bounding box center [375, 159] width 53 height 11
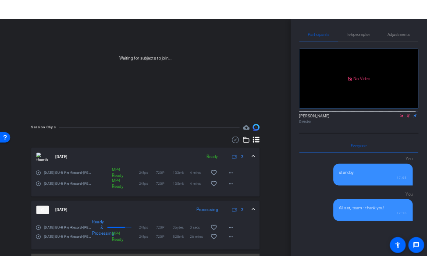
scroll to position [122, 0]
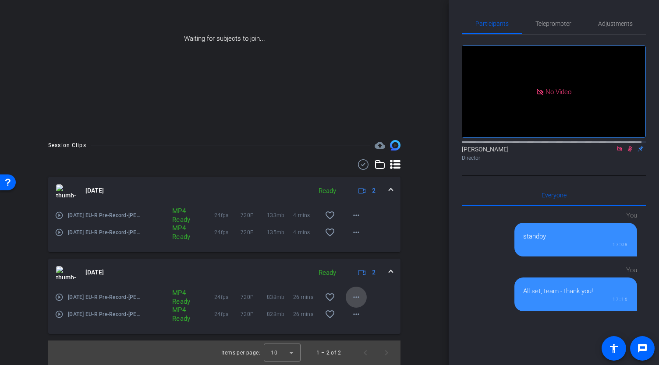
click at [354, 296] on mat-icon "more_horiz" at bounding box center [356, 297] width 11 height 11
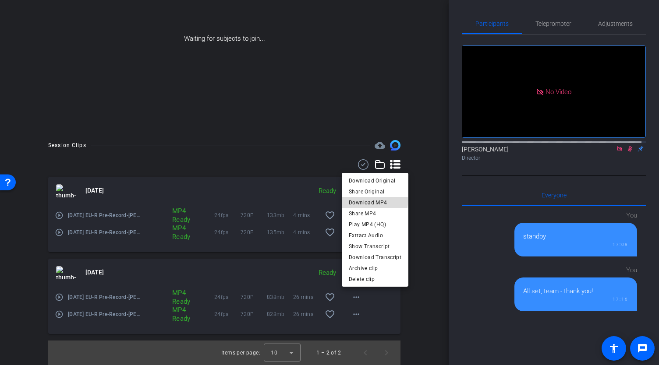
click at [371, 201] on span "Download MP4" at bounding box center [375, 203] width 53 height 11
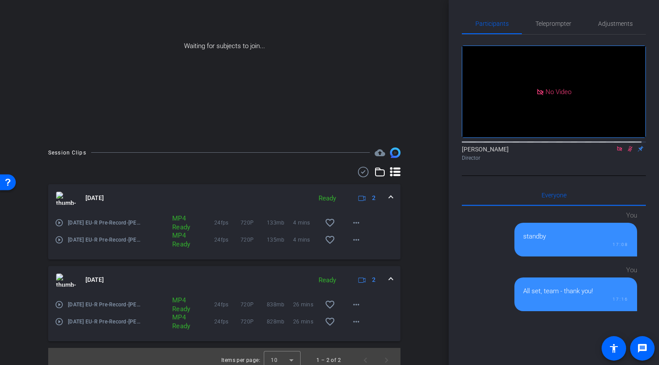
scroll to position [115, 0]
